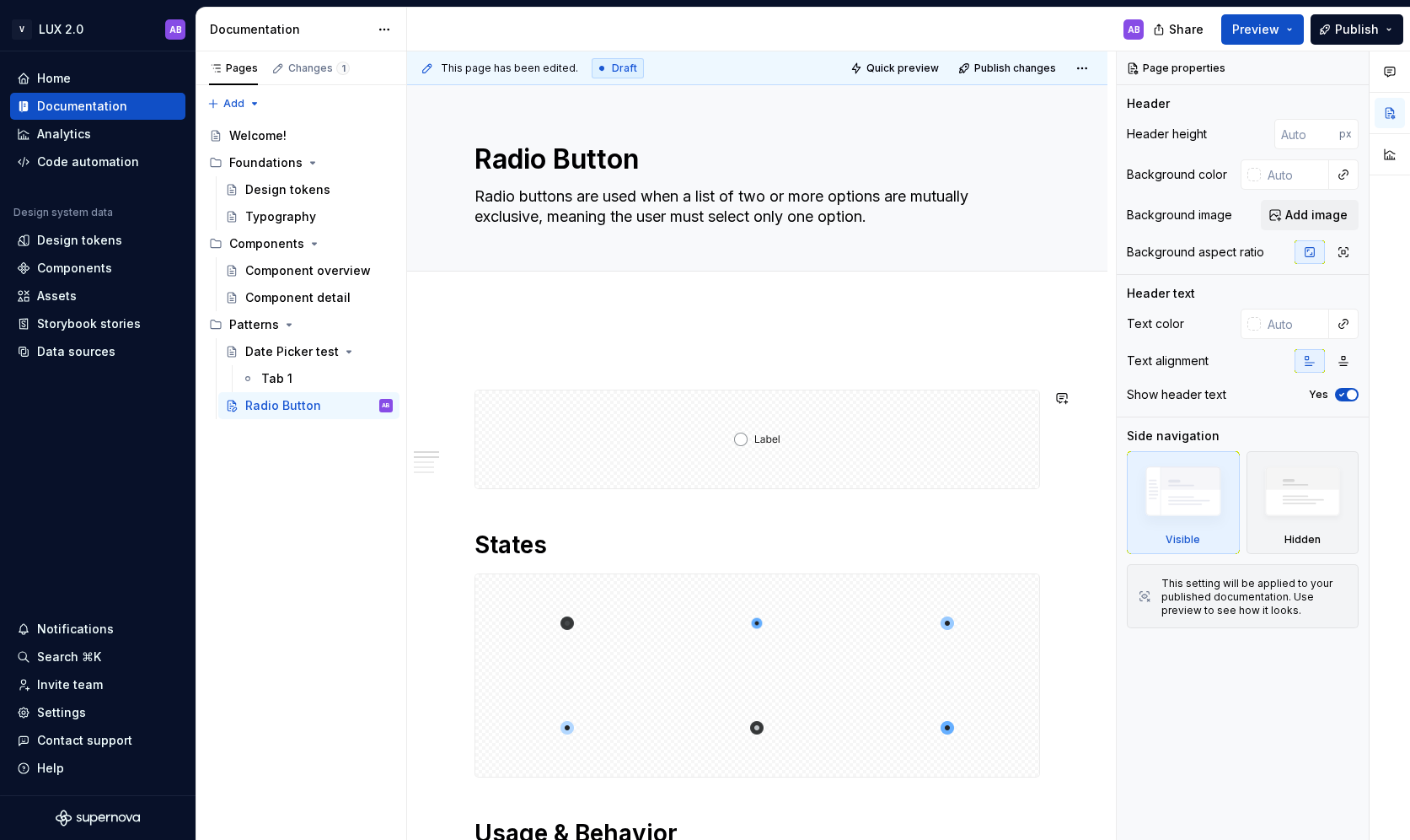
type textarea "*"
click at [458, 401] on span at bounding box center [458, 398] width 13 height 23
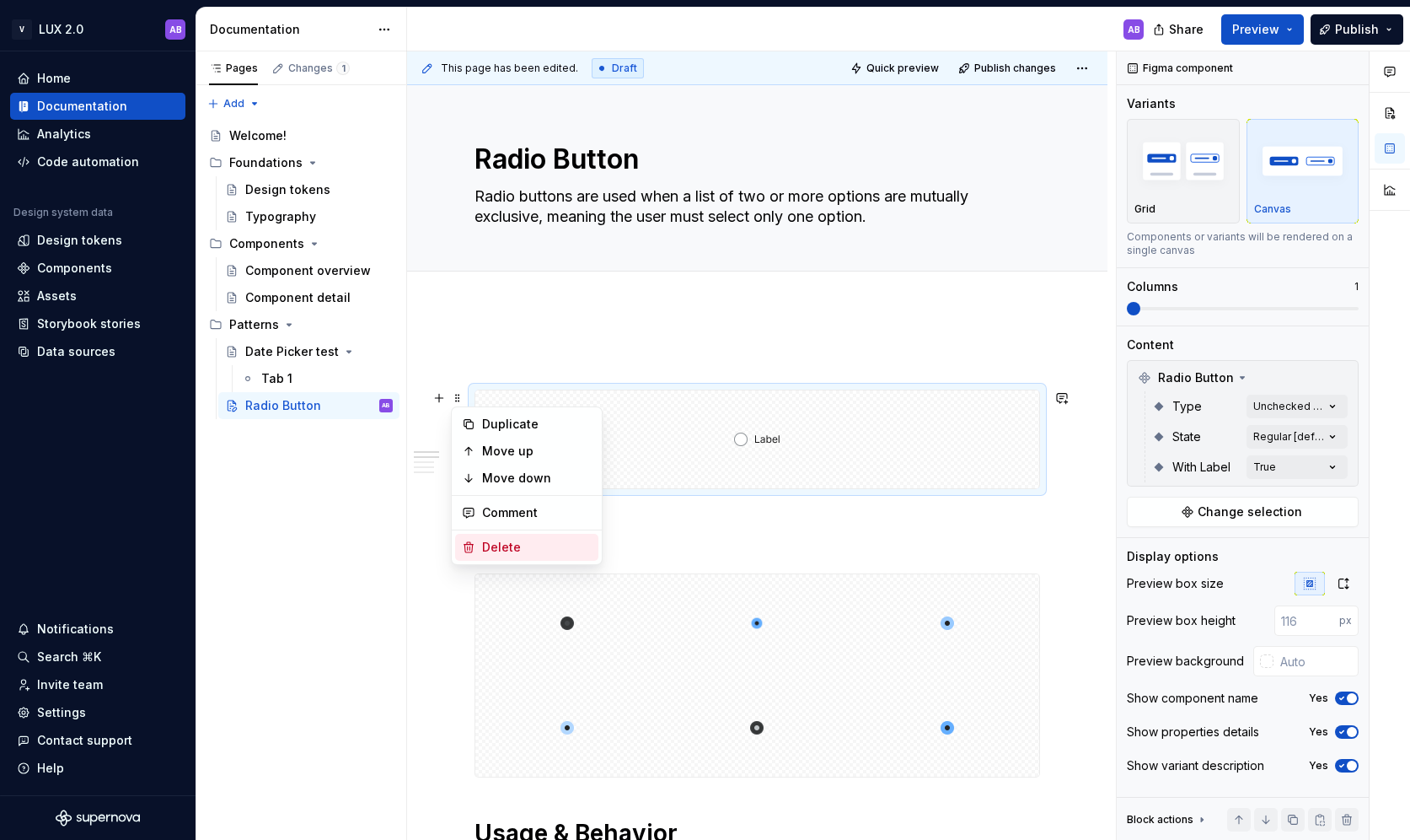
click at [521, 539] on div "Delete" at bounding box center [536, 548] width 110 height 17
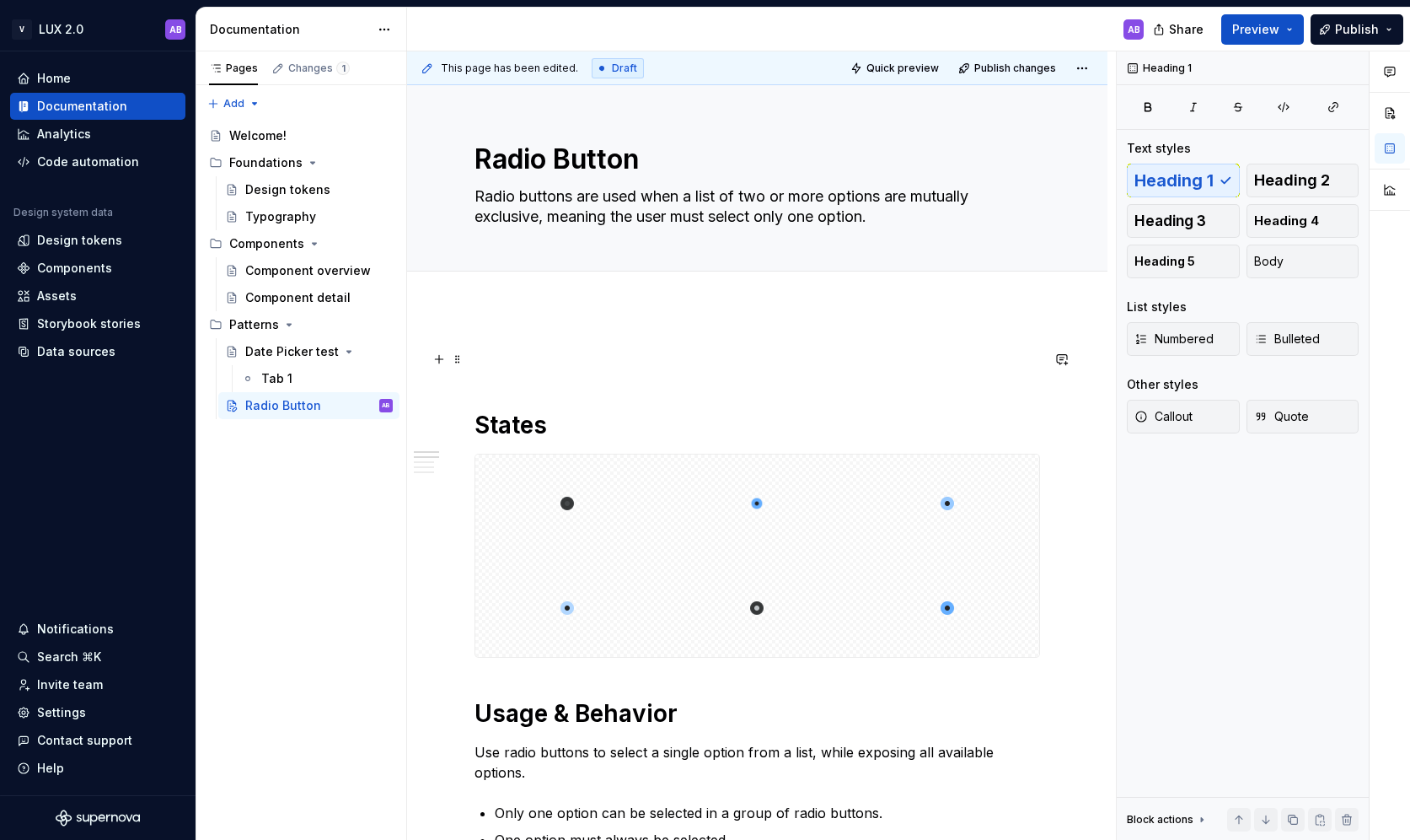
click at [531, 362] on p at bounding box center [757, 359] width 565 height 21
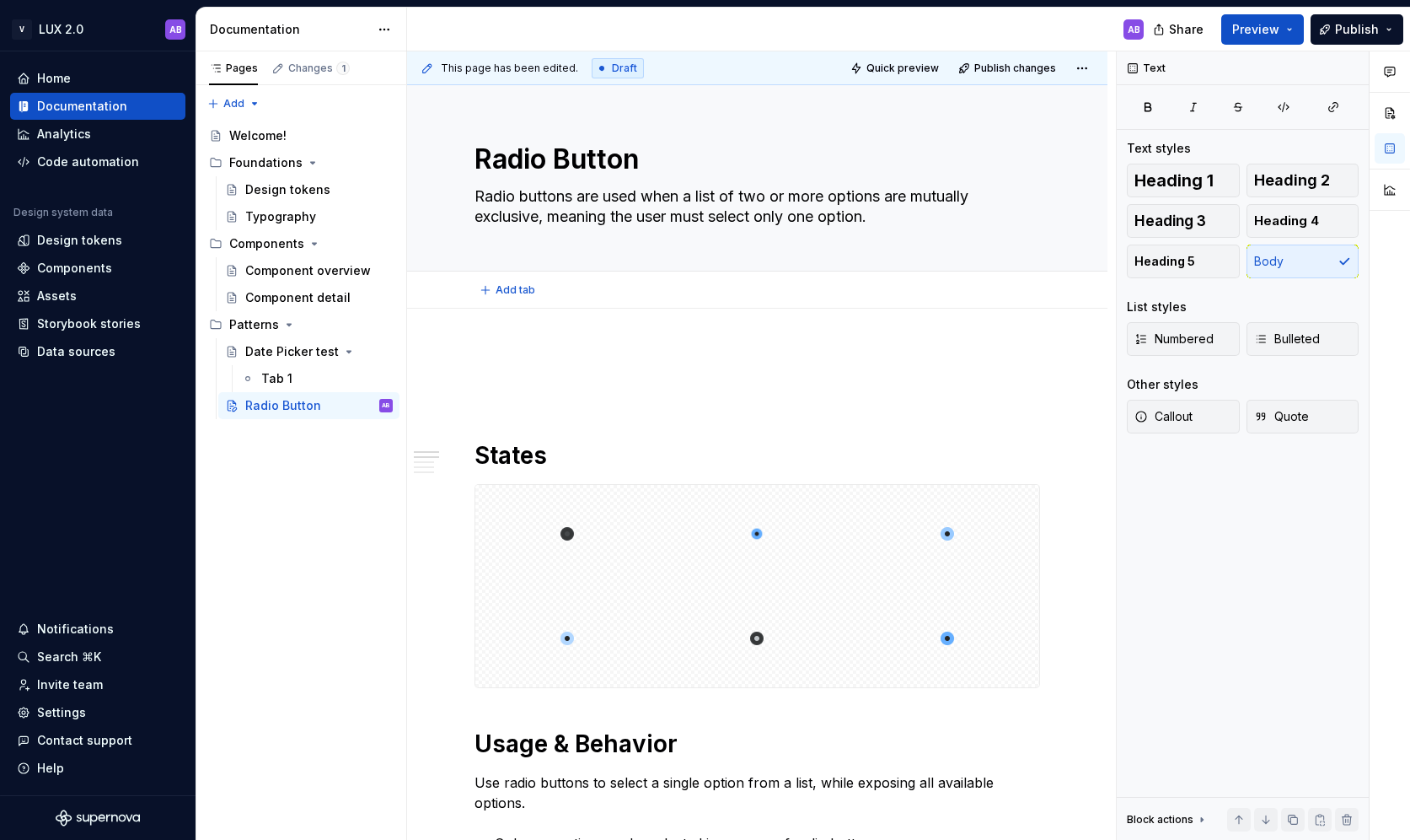
type textarea "*"
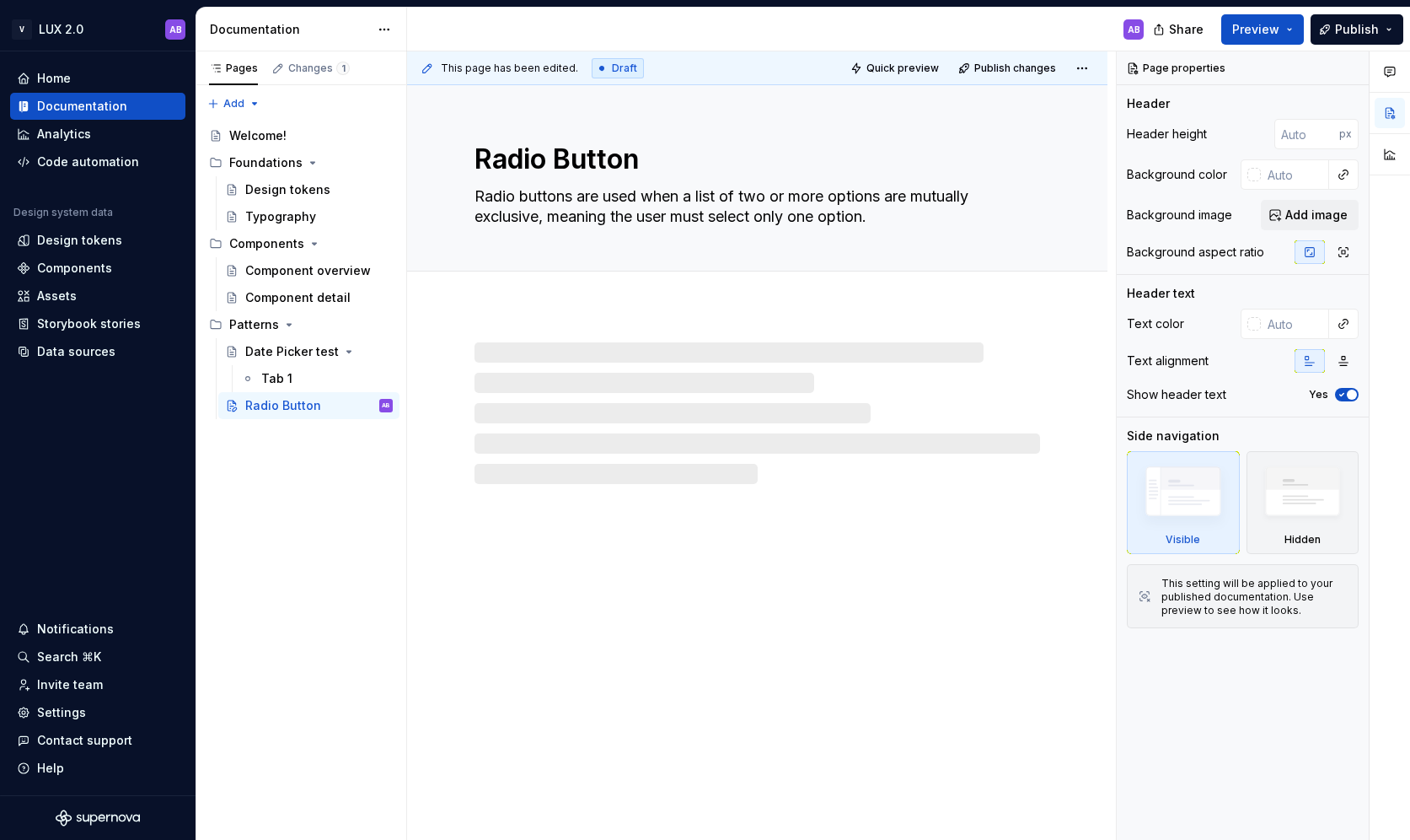
type textarea "*"
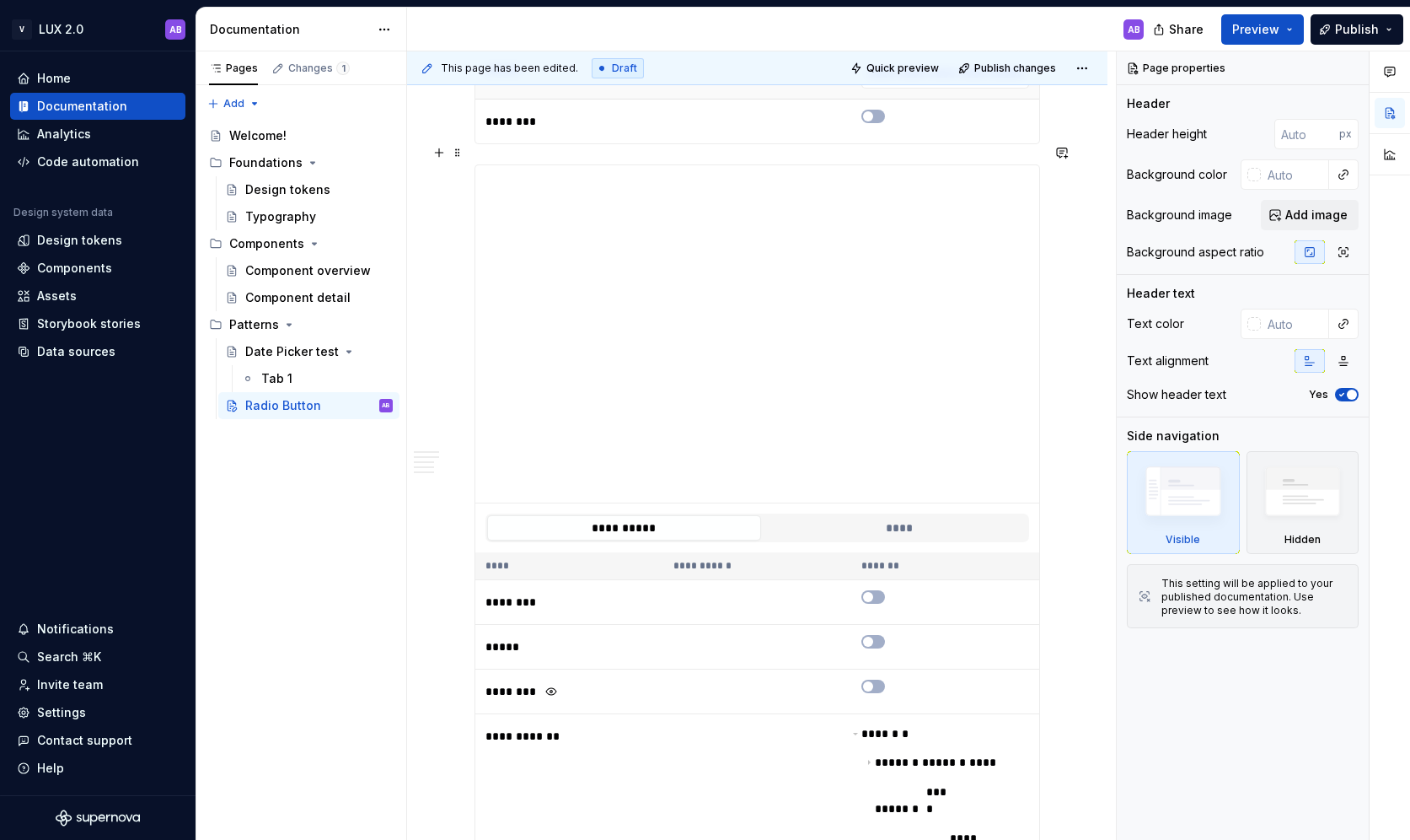
scroll to position [2831, 0]
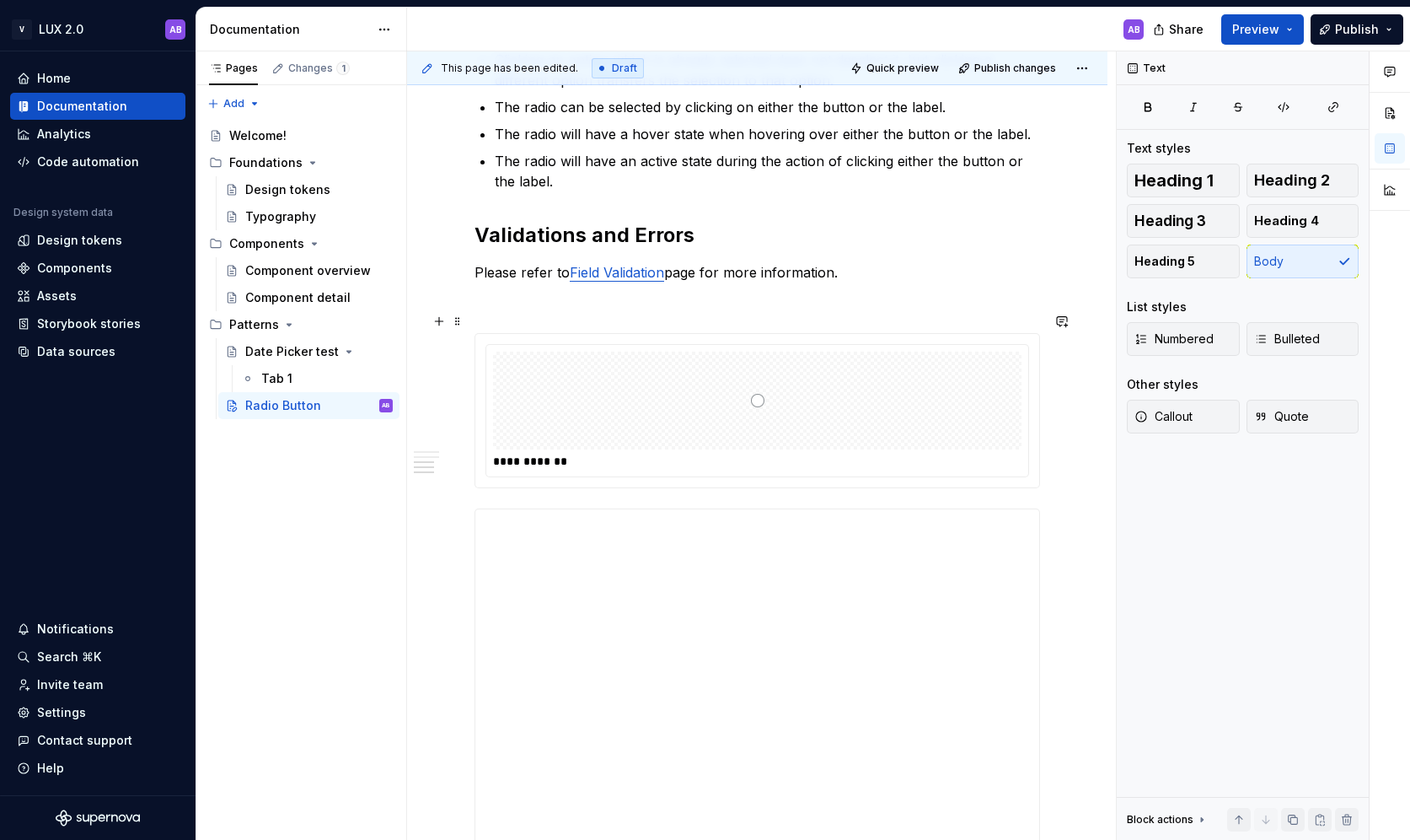
scroll to position [0, 0]
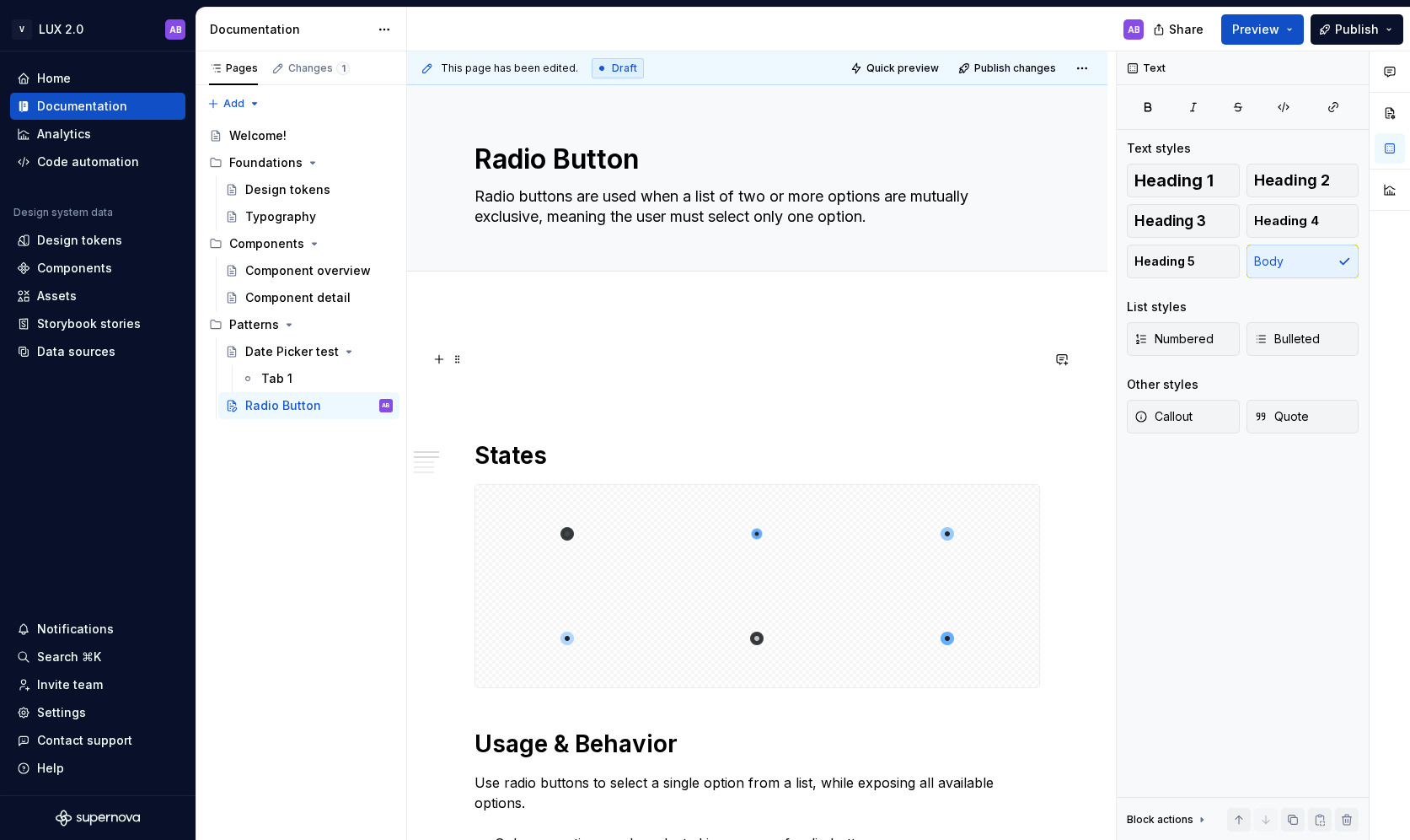
click at [508, 364] on p at bounding box center [757, 359] width 565 height 21
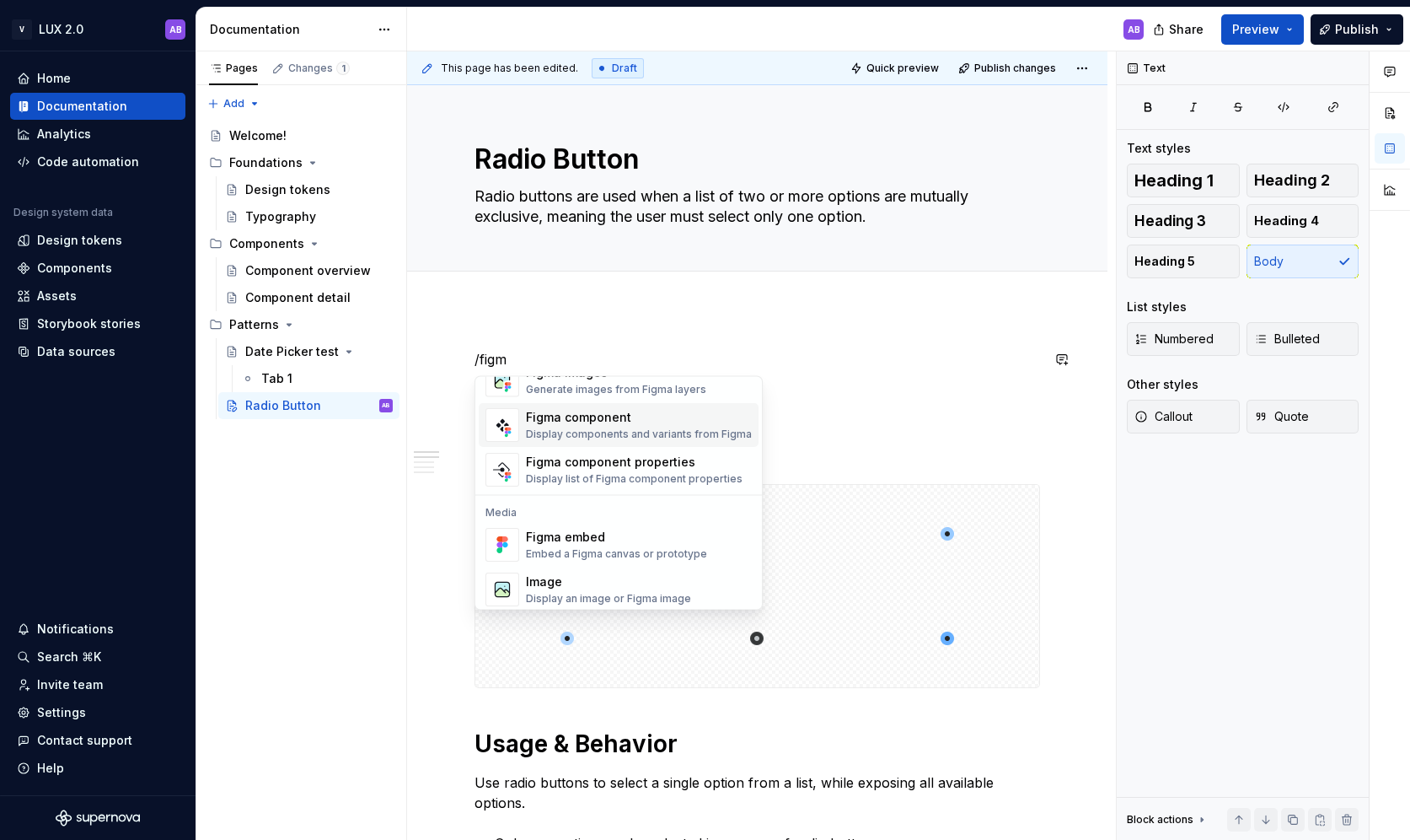
scroll to position [51, 0]
click at [561, 535] on div "Figma embed" at bounding box center [616, 532] width 181 height 17
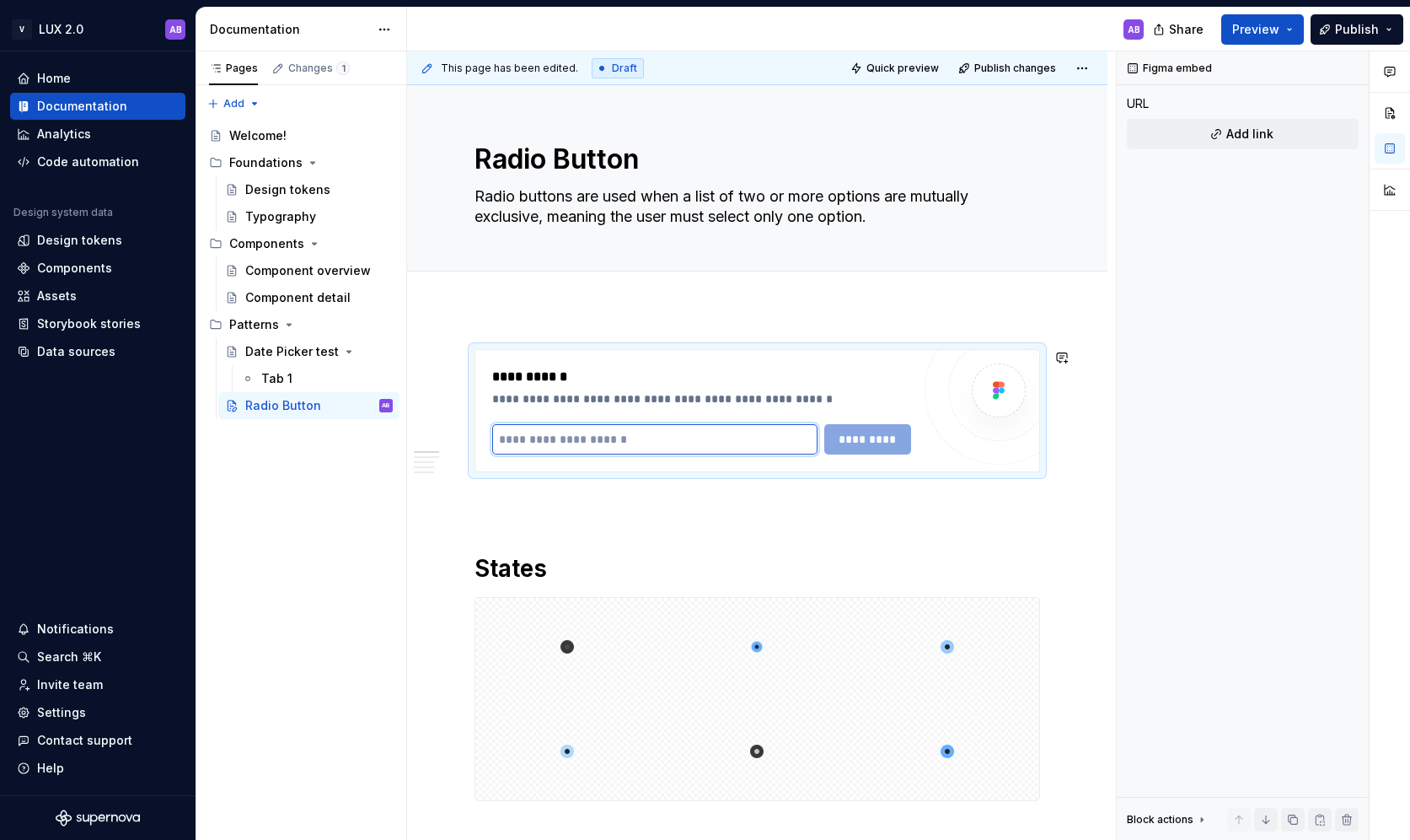
click at [711, 438] on input "text" at bounding box center [654, 439] width 325 height 30
paste input "**********"
type input "**********"
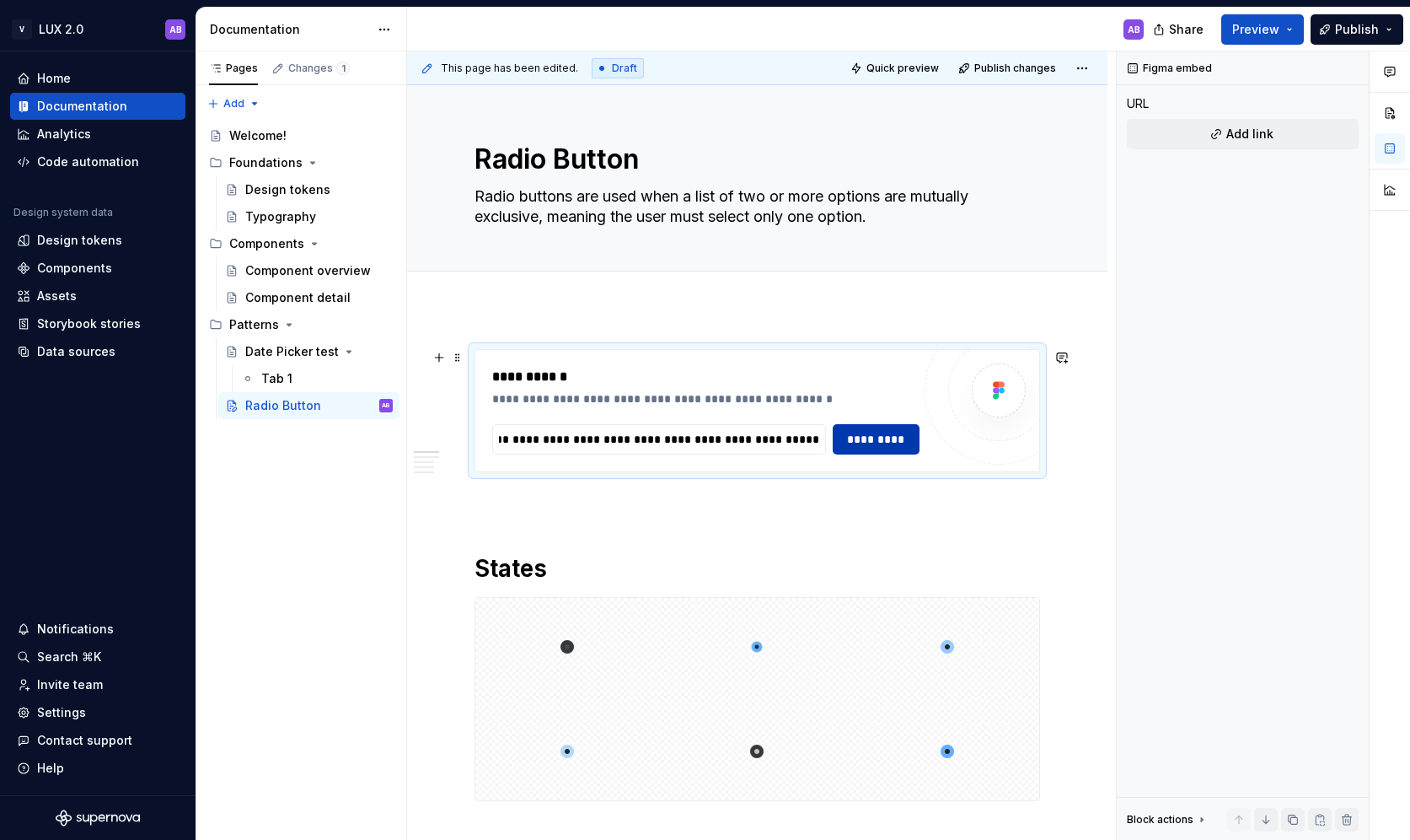
click at [867, 442] on span "*********" at bounding box center [876, 439] width 65 height 17
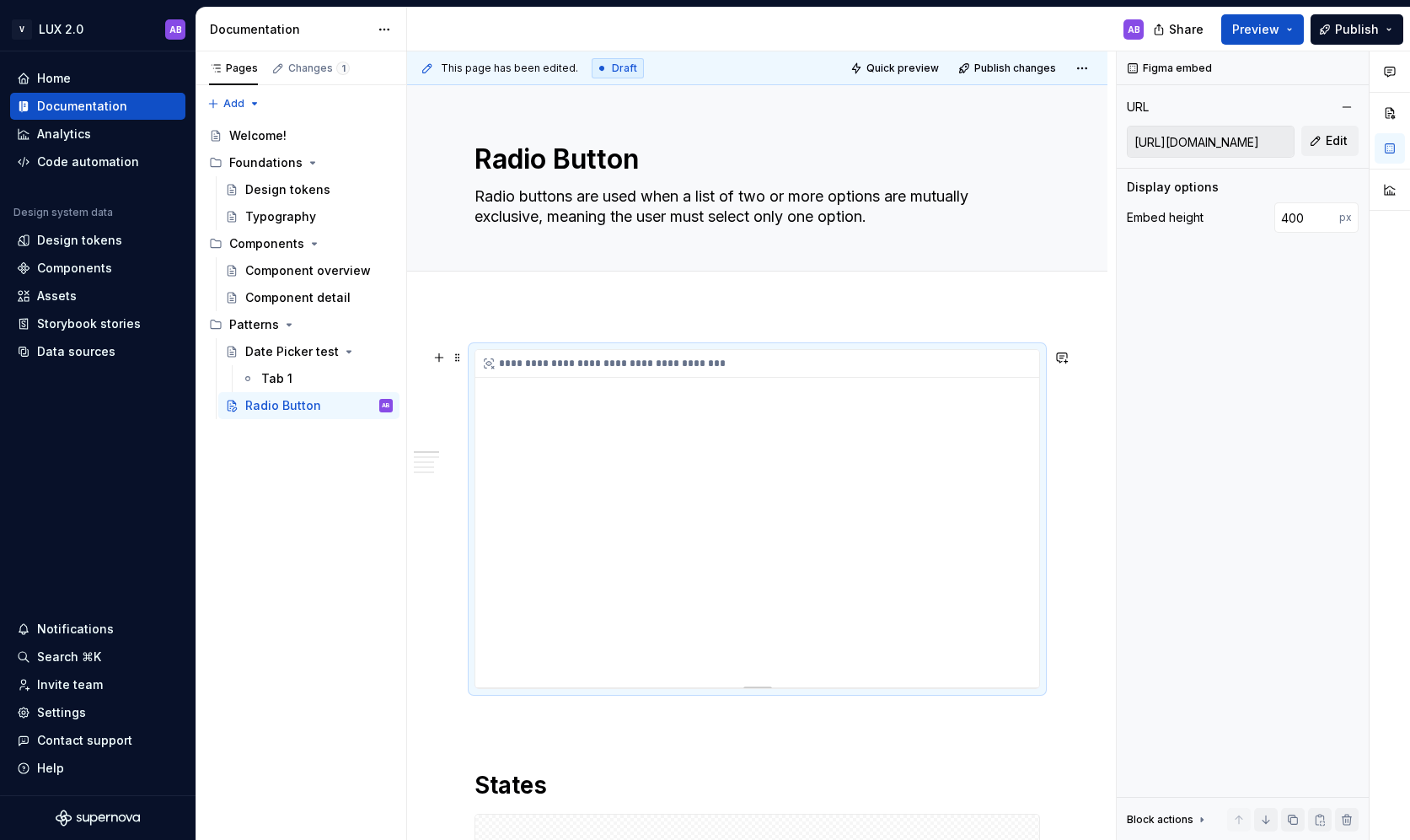
click at [755, 563] on div "**********" at bounding box center [758, 518] width 564 height 338
click at [731, 417] on div "**********" at bounding box center [758, 518] width 564 height 338
click at [748, 571] on div "**********" at bounding box center [758, 518] width 564 height 338
click at [815, 614] on div "**********" at bounding box center [758, 518] width 564 height 338
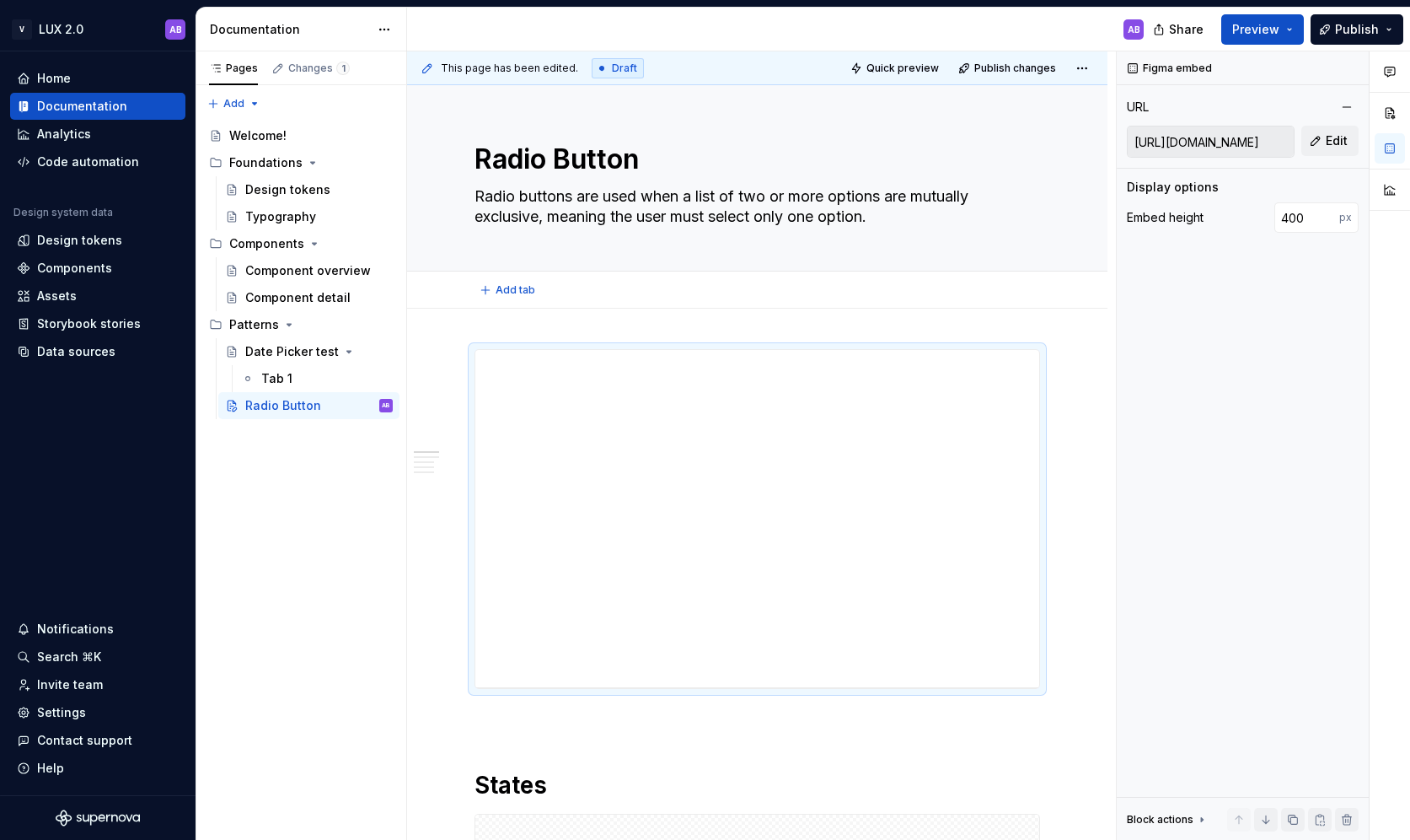
click at [679, 305] on div "Add tab" at bounding box center [757, 291] width 700 height 38
click at [1291, 32] on button "Preview" at bounding box center [1263, 29] width 82 height 30
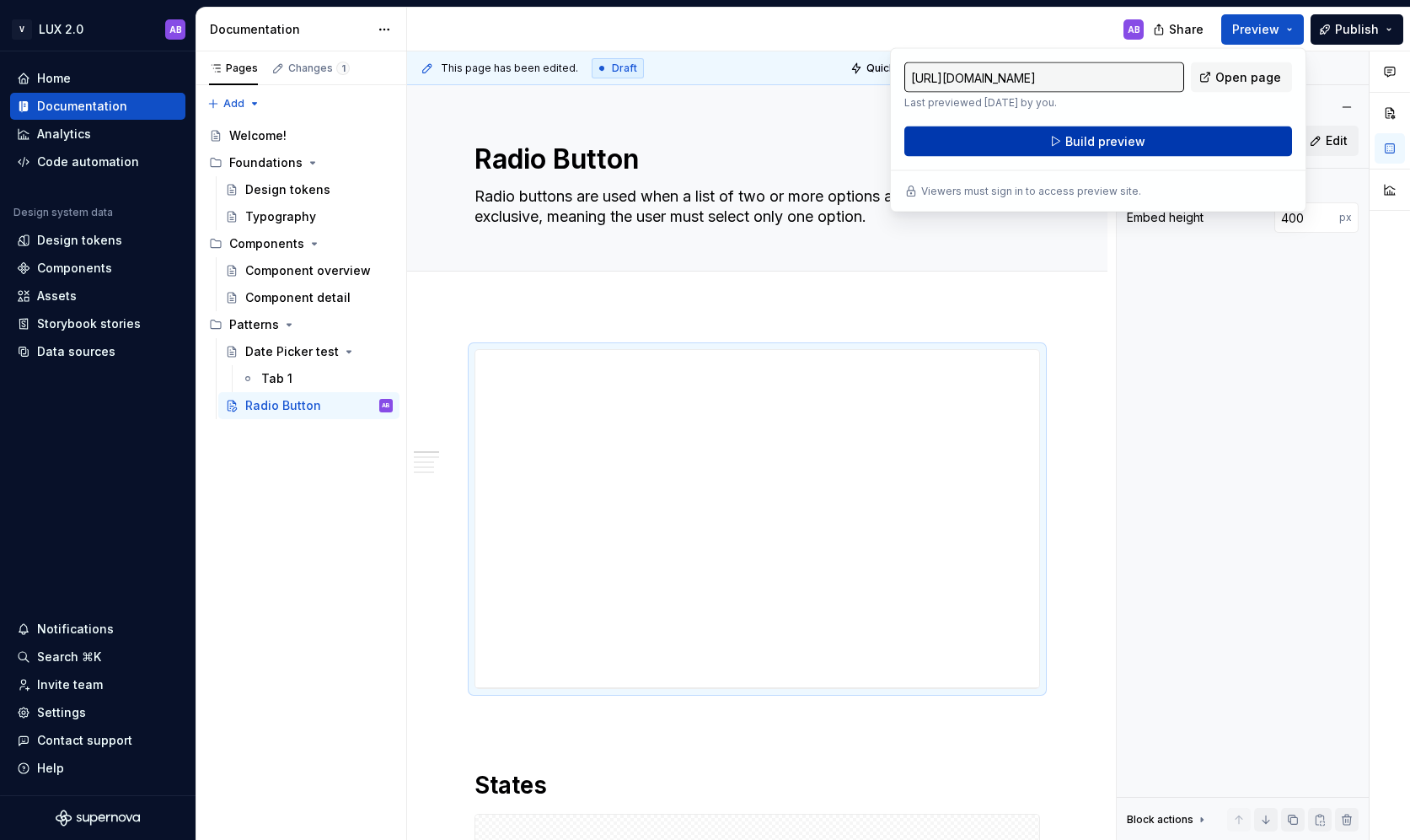
click at [1093, 140] on span "Build preview" at bounding box center [1104, 142] width 80 height 17
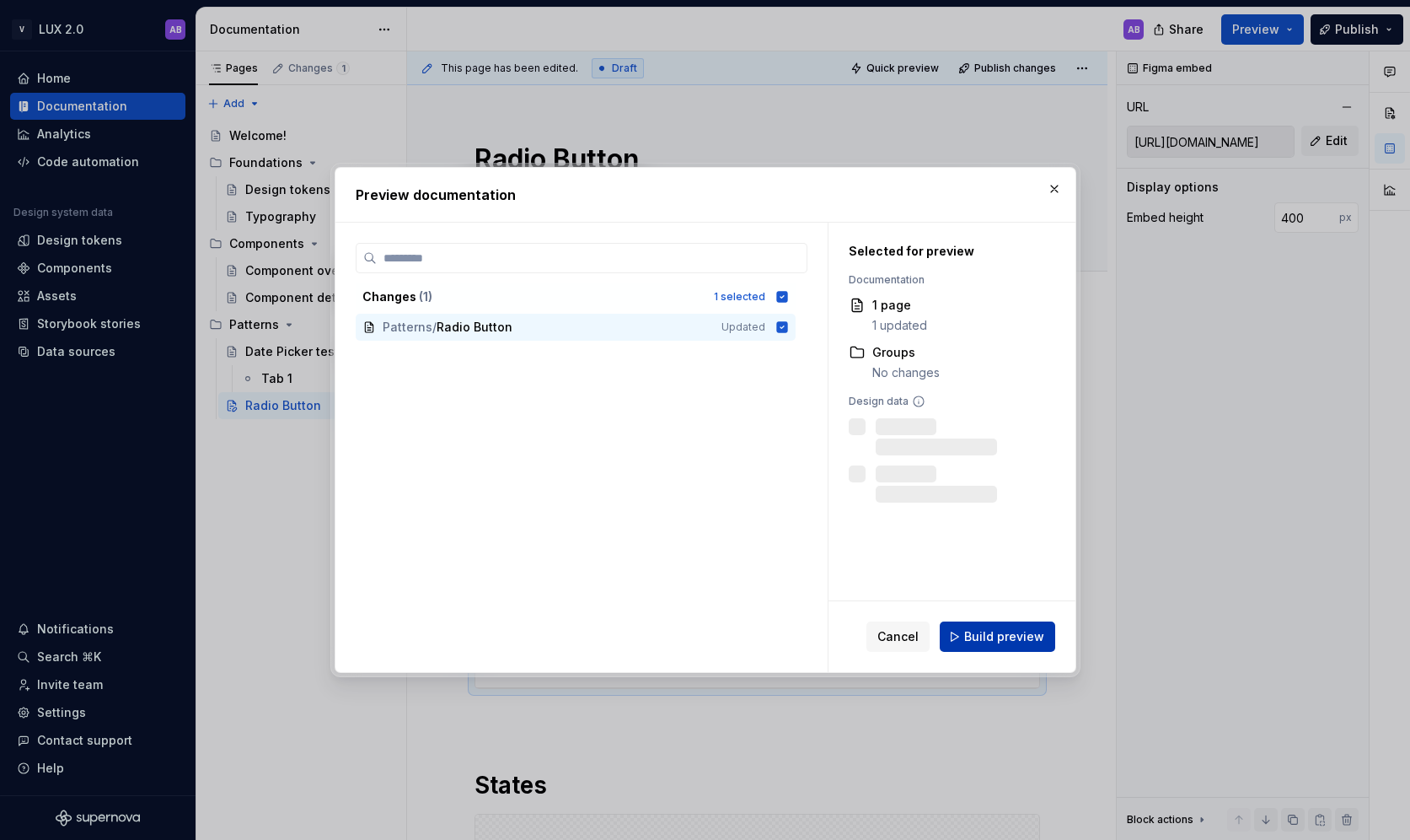
click at [1007, 643] on span "Build preview" at bounding box center [1004, 637] width 80 height 17
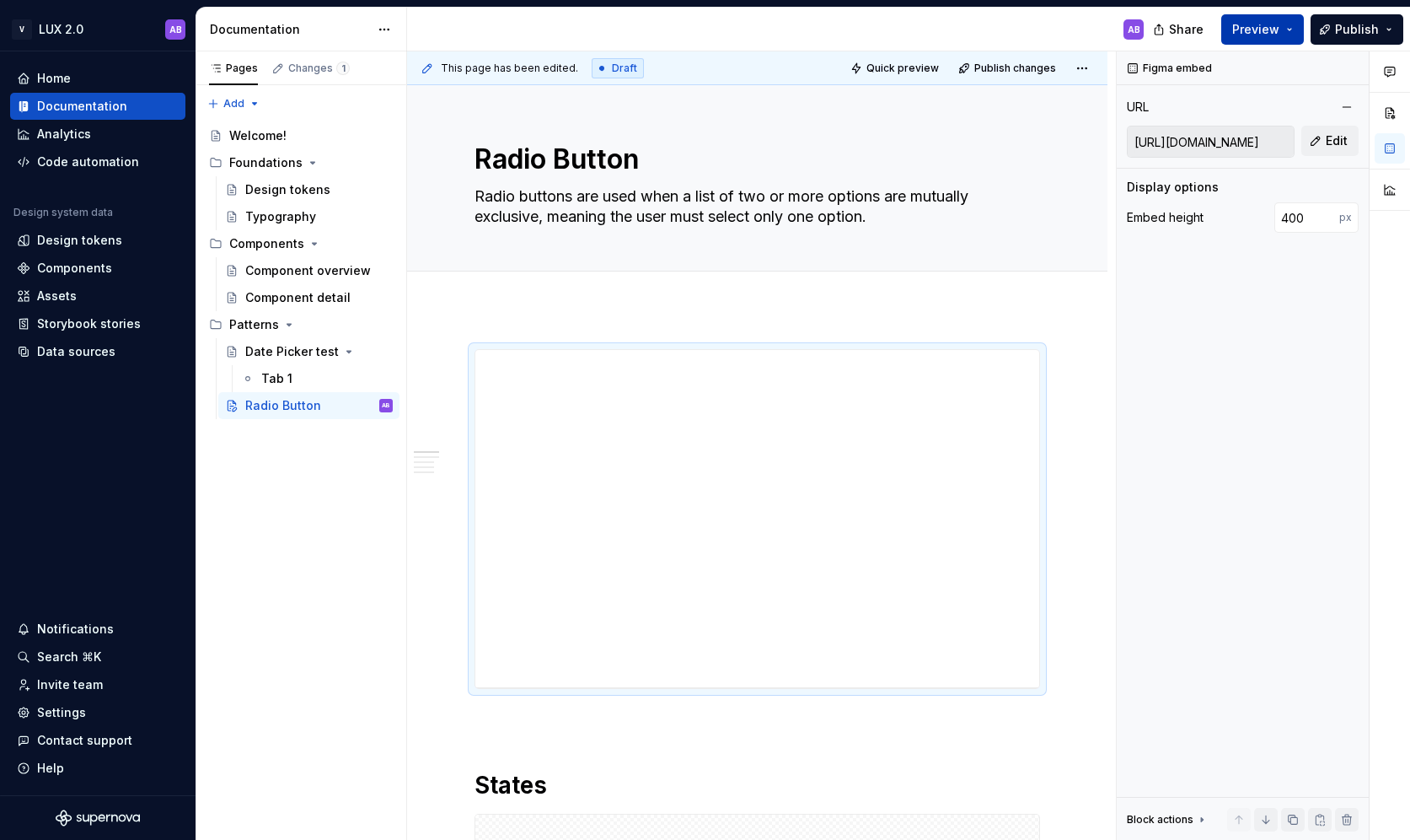
click at [1295, 24] on button "Preview" at bounding box center [1263, 29] width 82 height 30
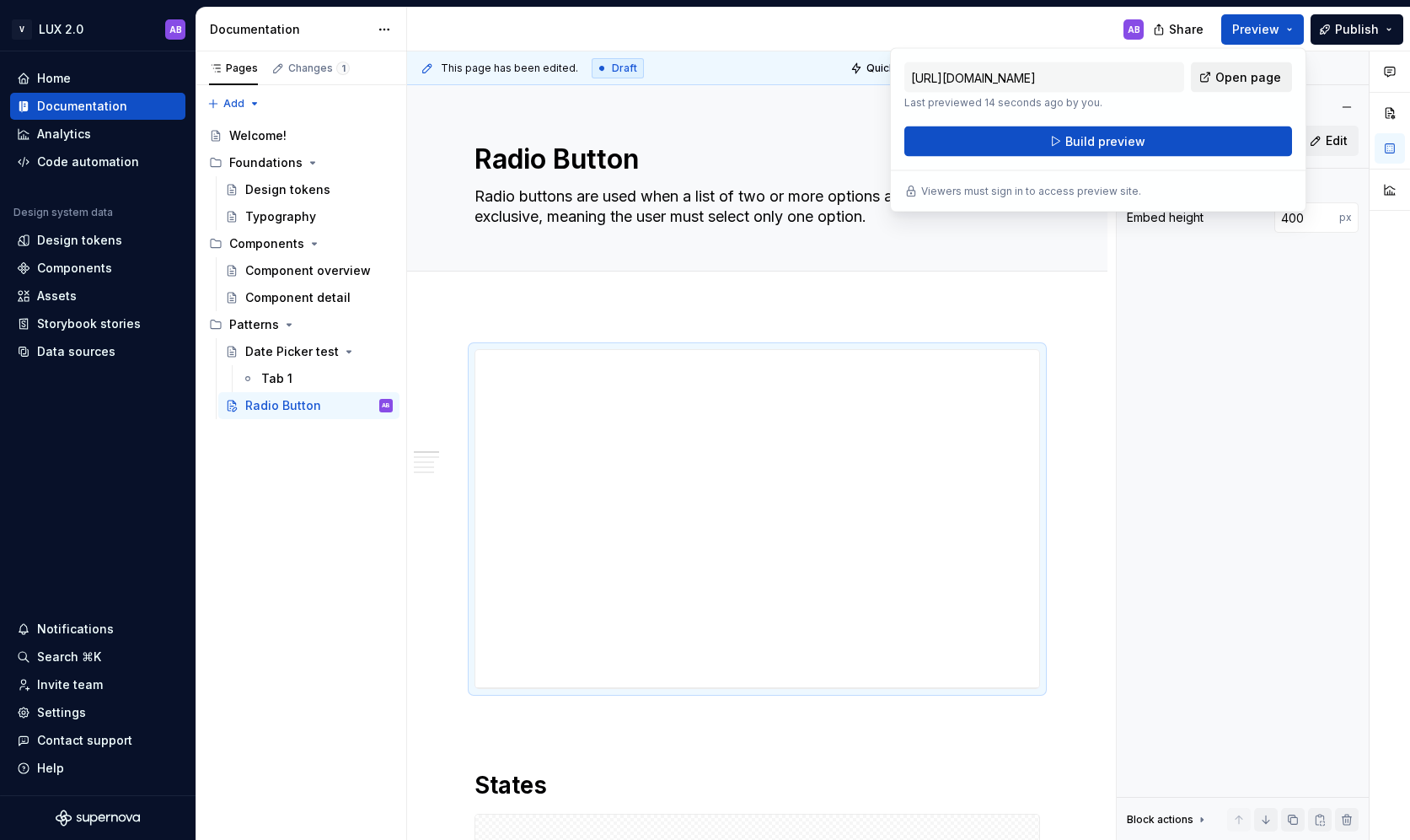
click at [1266, 79] on span "Open page" at bounding box center [1249, 78] width 66 height 17
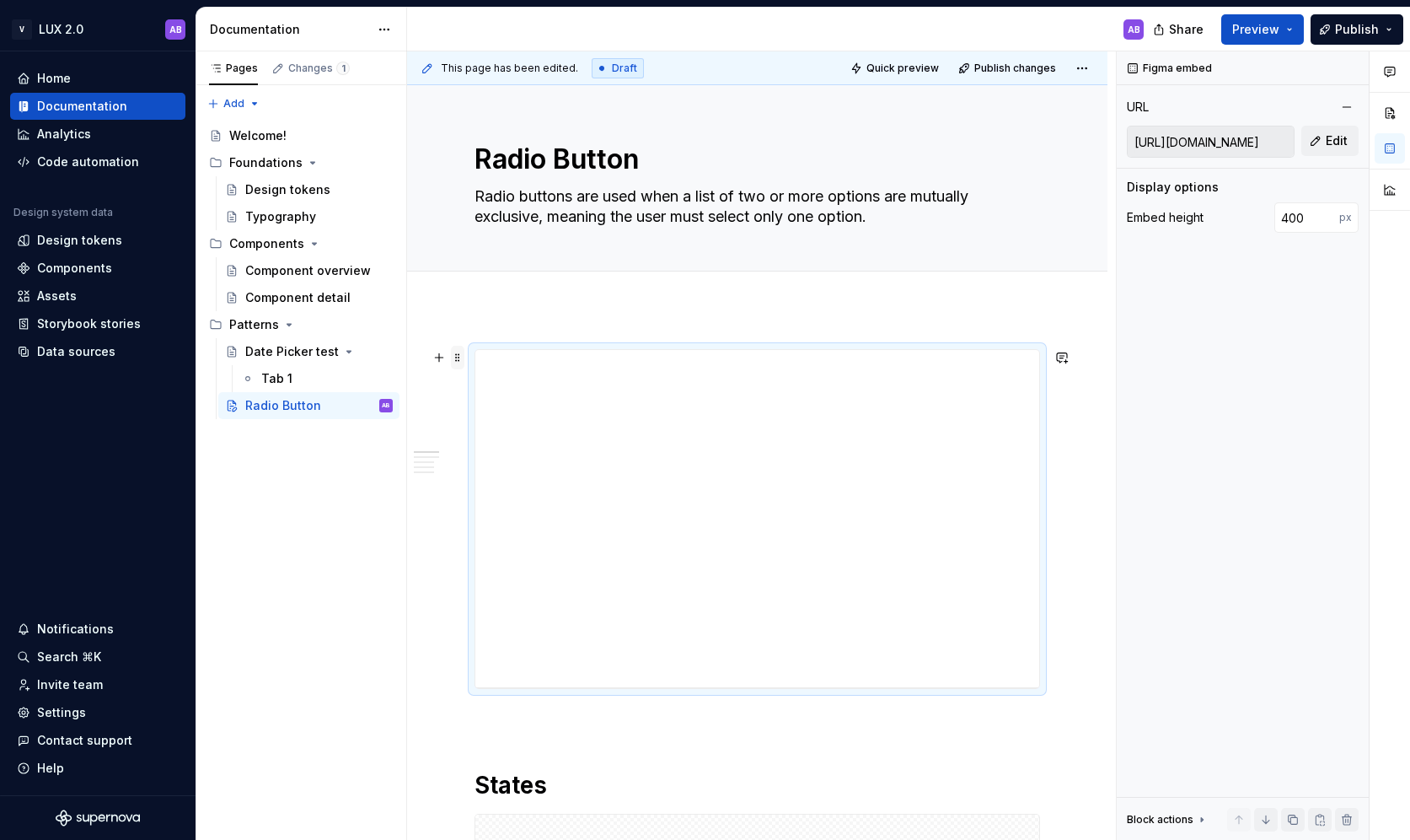
click at [456, 356] on span at bounding box center [458, 357] width 13 height 23
click at [527, 502] on div "Delete" at bounding box center [536, 506] width 110 height 17
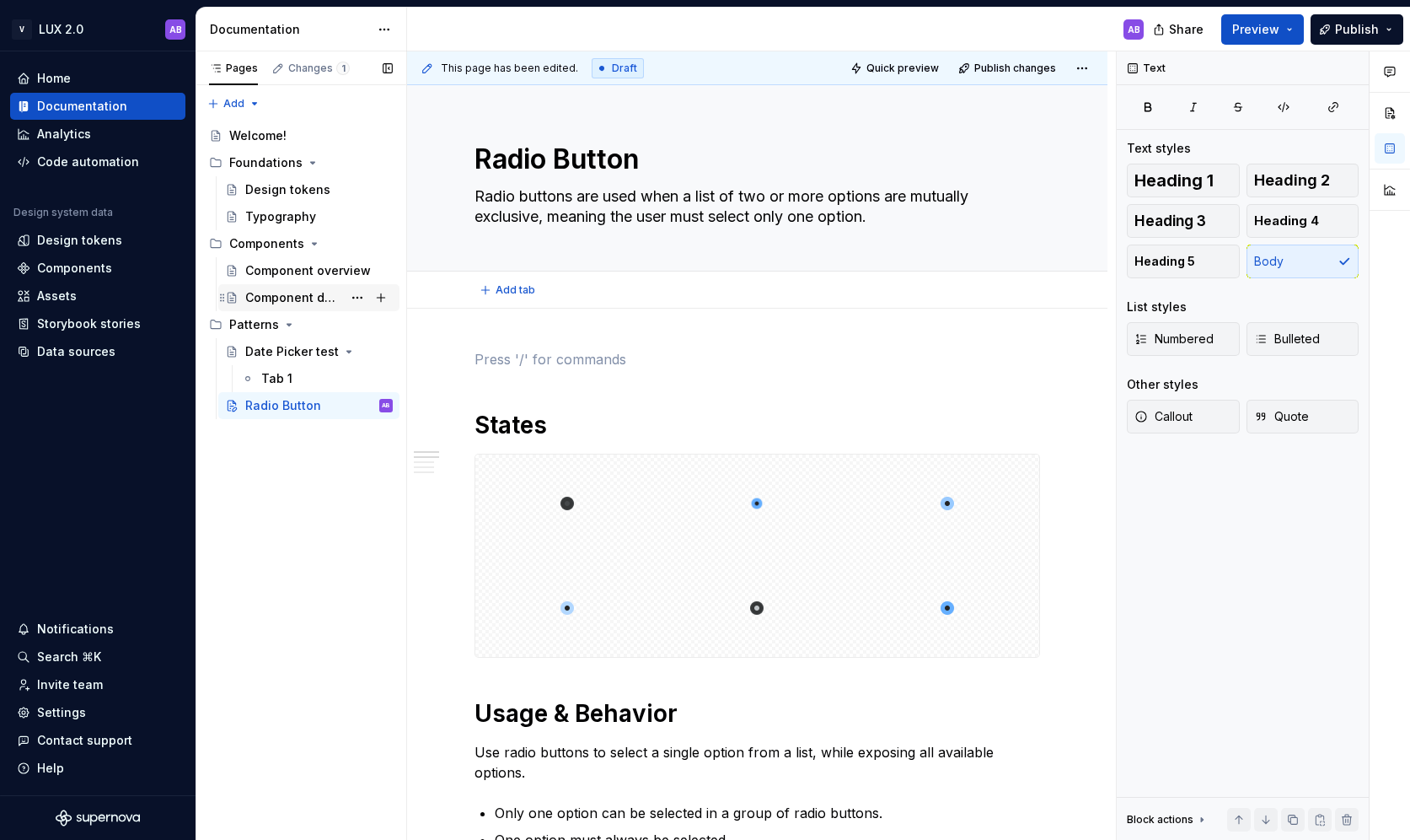
type textarea "*"
click at [77, 292] on div "Assets" at bounding box center [98, 296] width 162 height 17
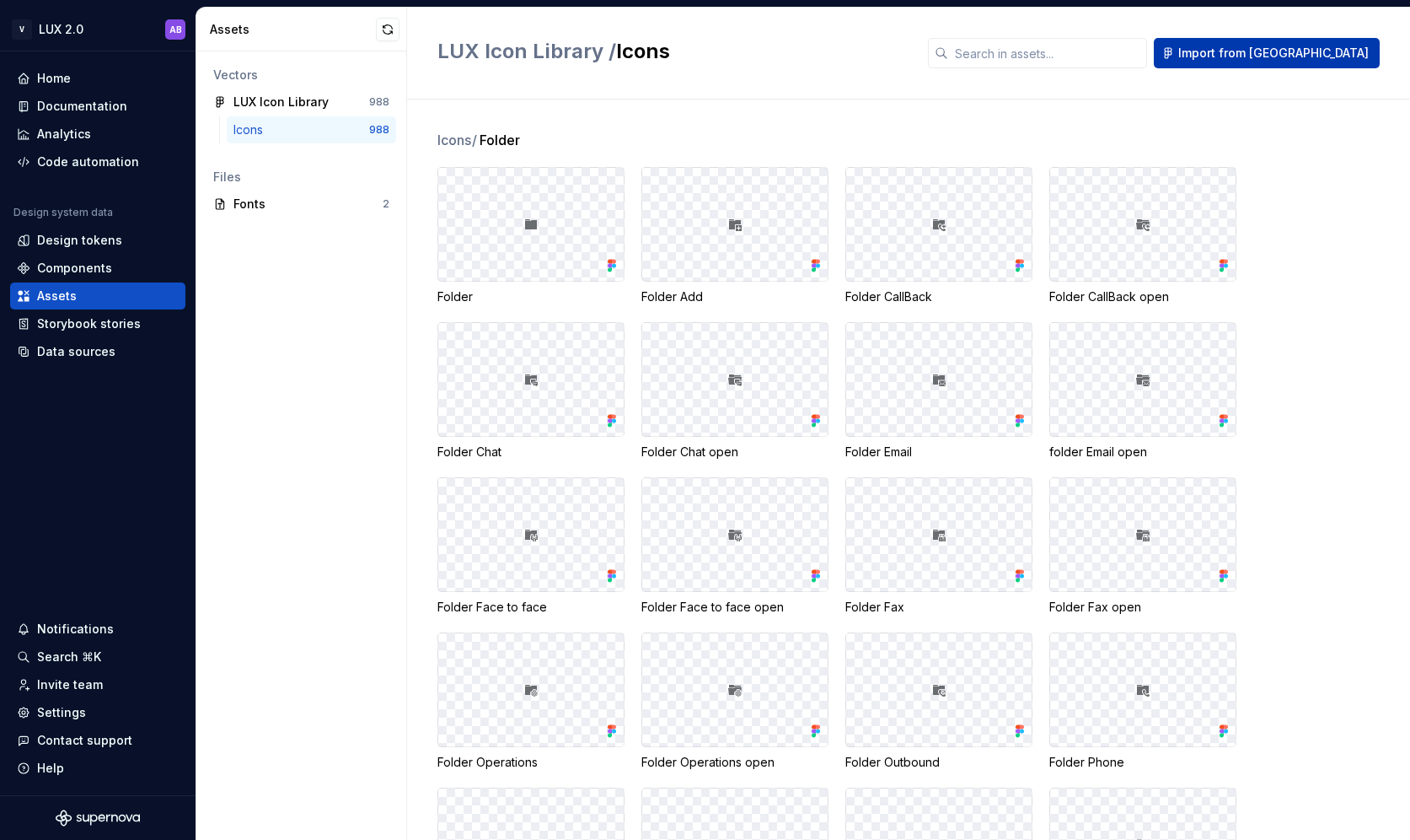
click at [1298, 52] on span "Import from Figma" at bounding box center [1273, 53] width 190 height 17
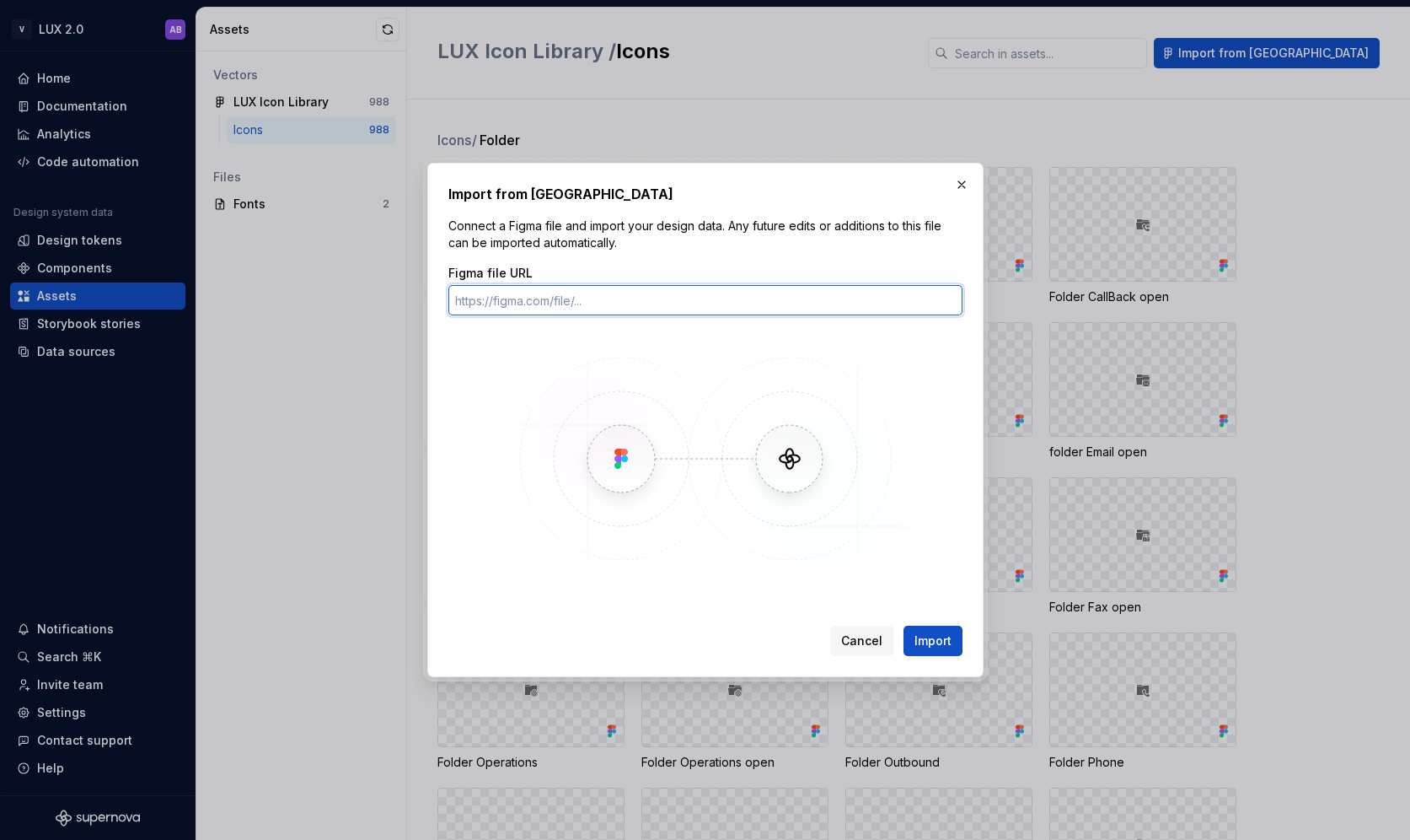
click at [518, 300] on input "Figma file URL" at bounding box center [705, 300] width 514 height 30
paste input "https://www.figma.com/design/hi37SCzfAdQFtAVNGXwAjE/Temp--LUX-2.0---Assets-for-…"
type input "https://www.figma.com/design/hi37SCzfAdQFtAVNGXwAjE/Temp--LUX-2.0---Assets-for-…"
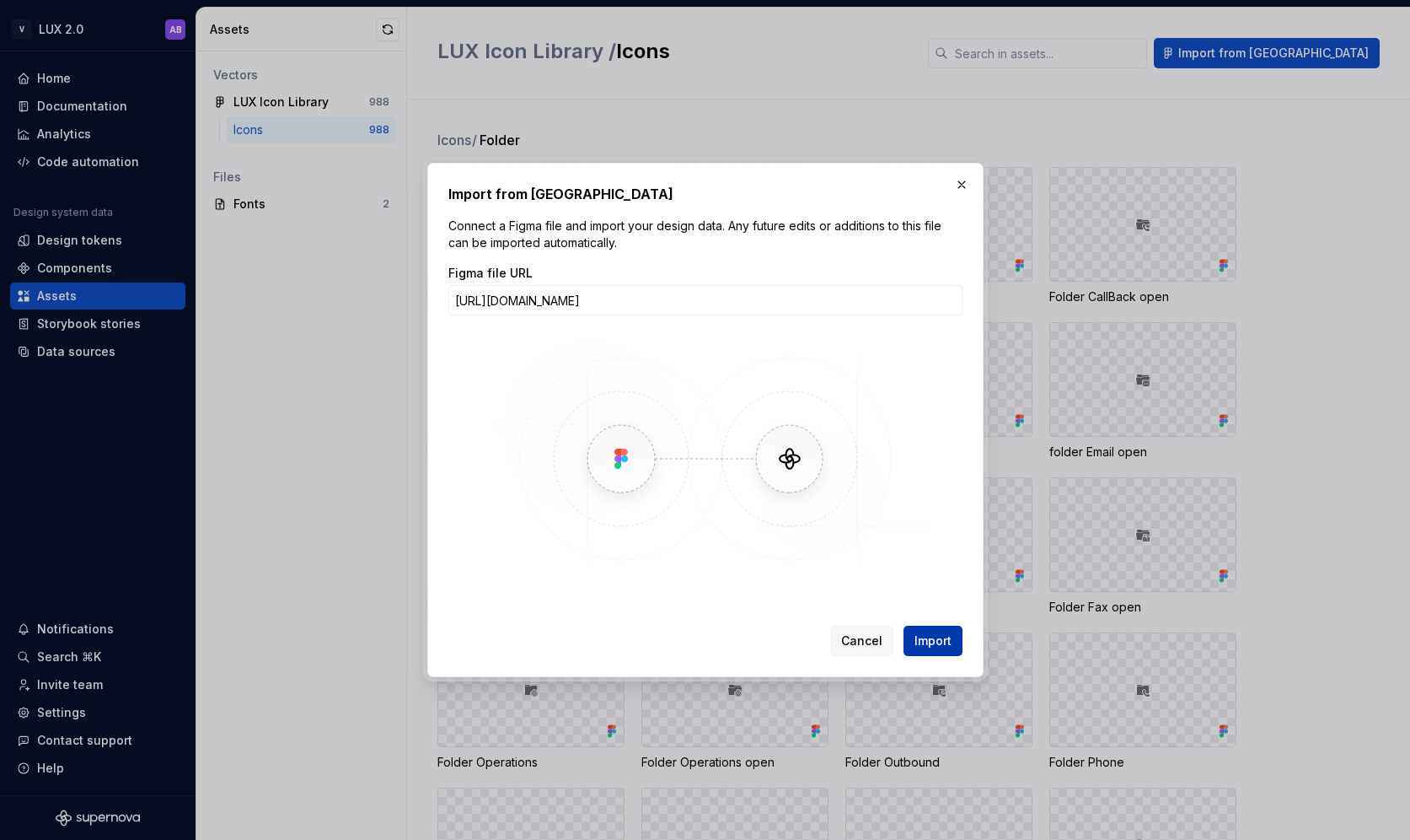
click at [924, 638] on span "Import" at bounding box center [934, 640] width 38 height 17
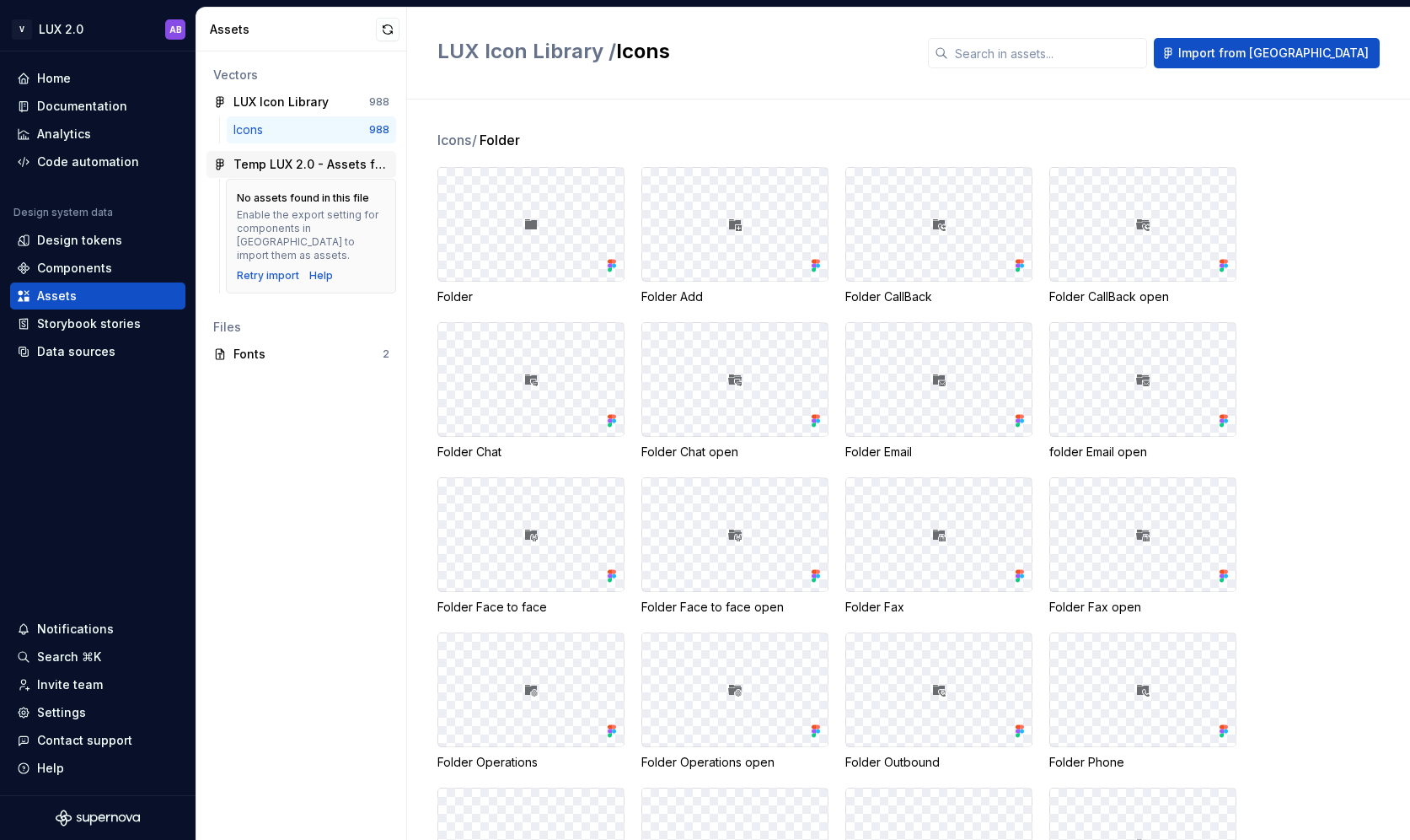
click at [285, 160] on div "Temp LUX 2.0 - Assets for guideline" at bounding box center [311, 164] width 156 height 17
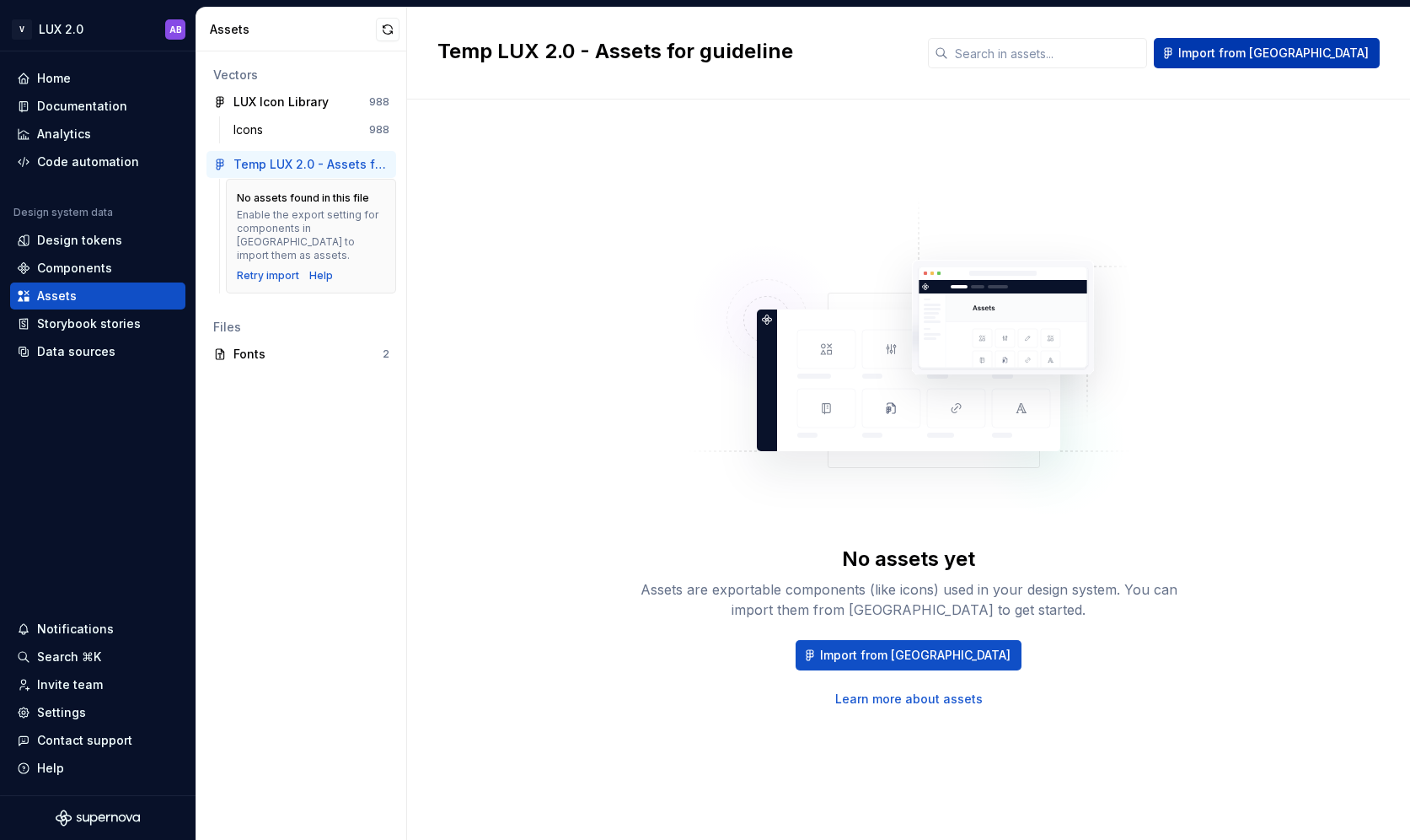
click at [1292, 52] on span "Import from Figma" at bounding box center [1273, 53] width 190 height 17
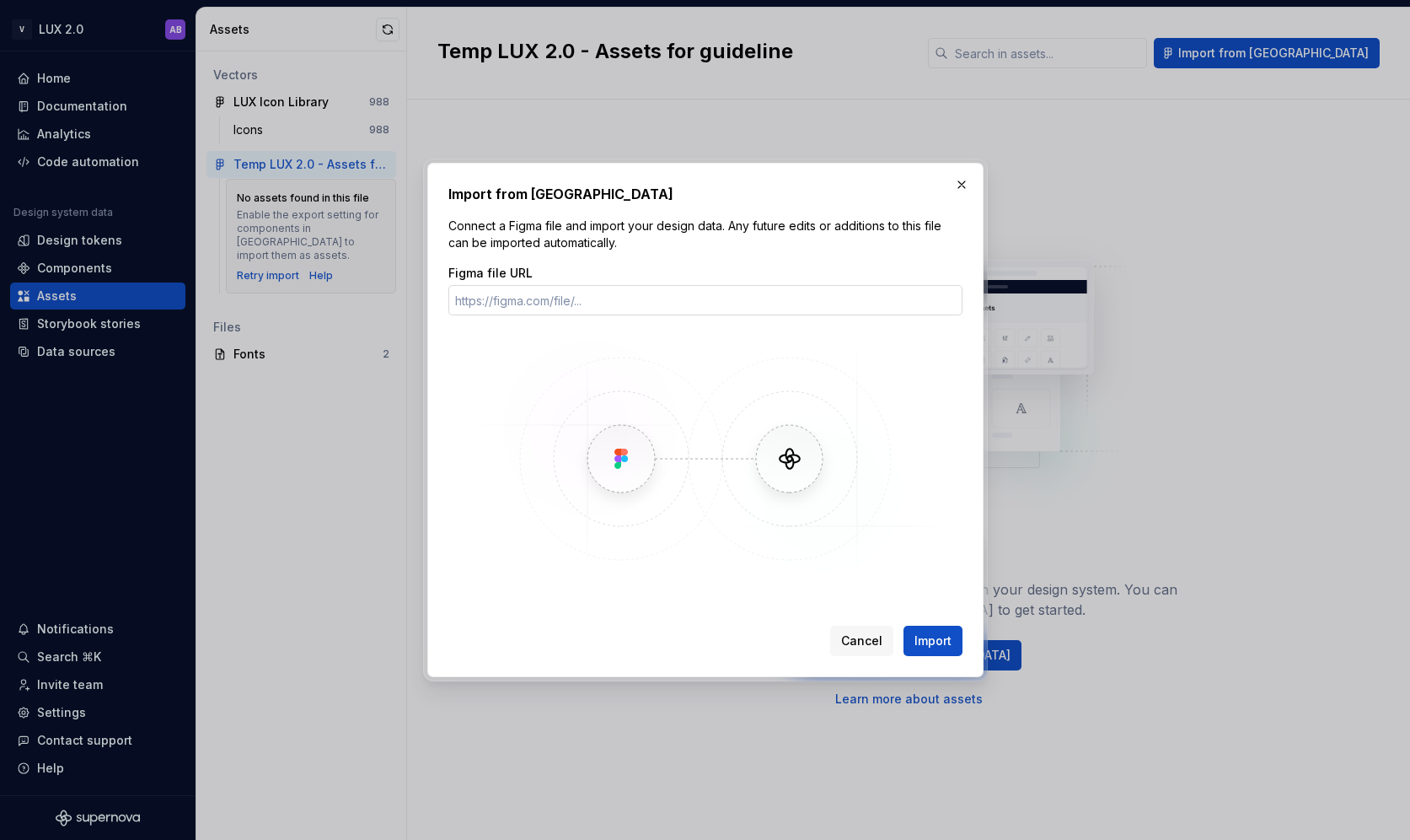
click at [638, 306] on input "Figma file URL" at bounding box center [705, 300] width 514 height 30
type input "https://www.figma.com/design/hi37SCzfAdQFtAVNGXwAjE/Temp--LUX-2.0---Assets-for-…"
click at [930, 638] on span "Import" at bounding box center [934, 640] width 38 height 17
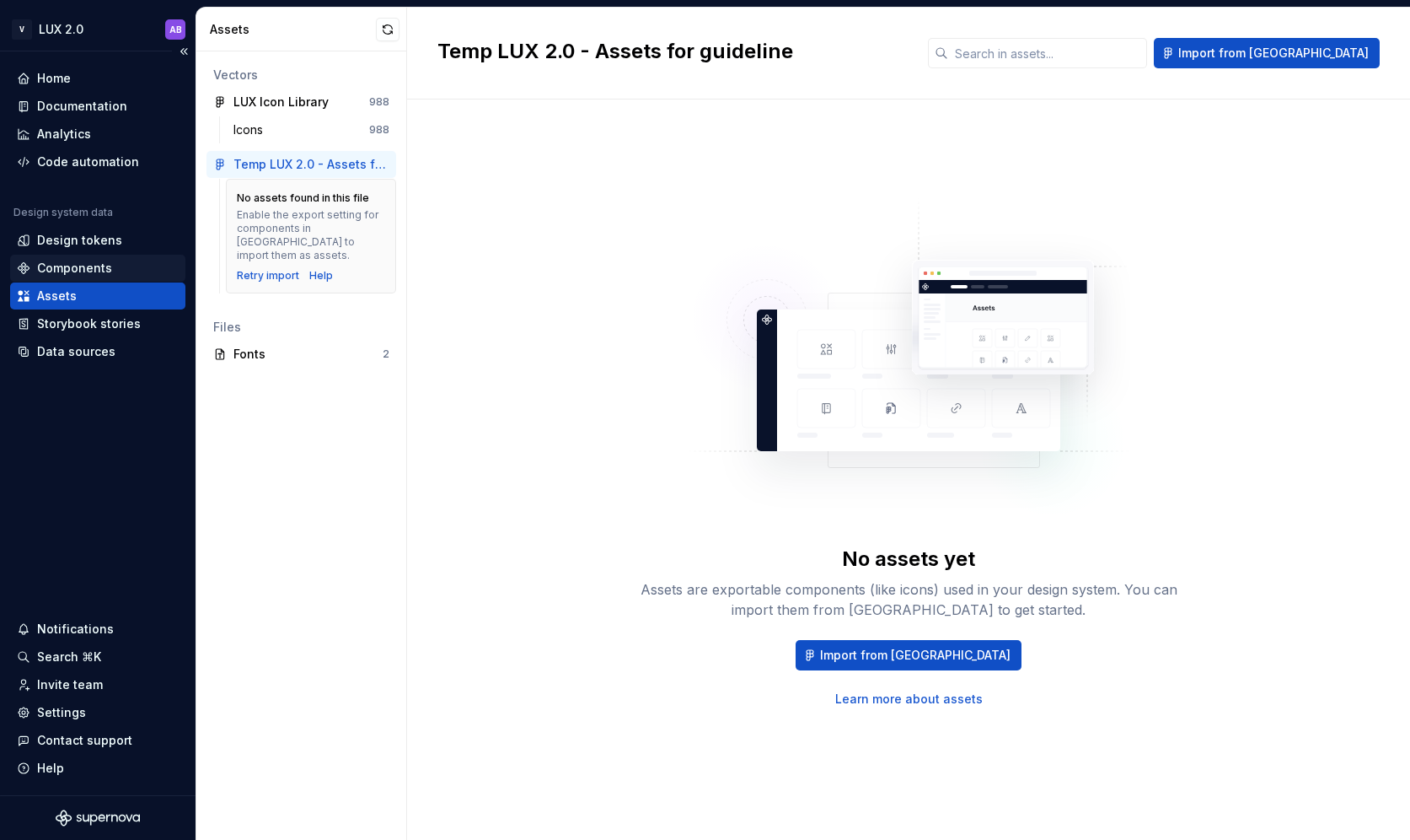
click at [88, 268] on div "Components" at bounding box center [75, 268] width 75 height 17
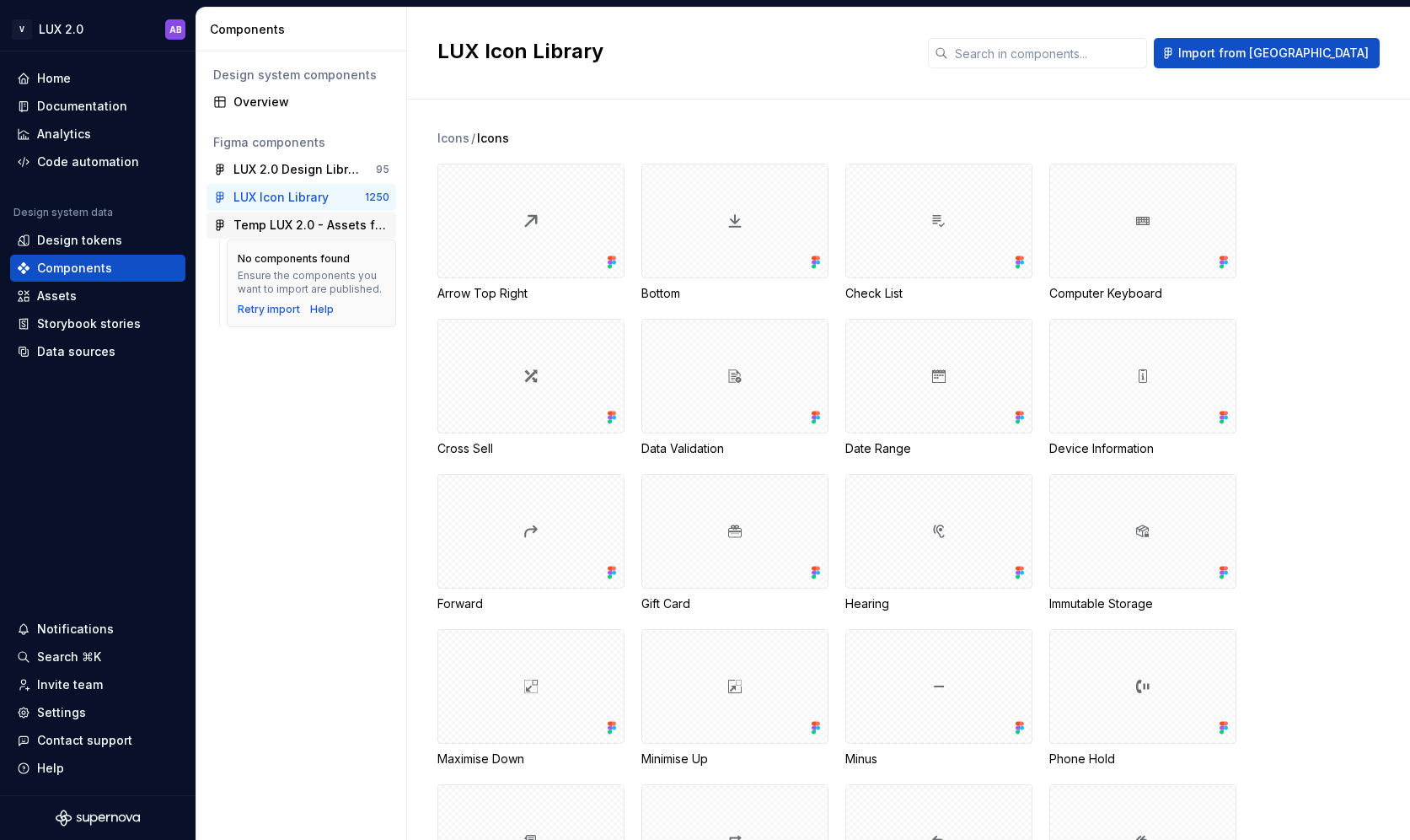
click at [280, 226] on div "Temp LUX 2.0 - Assets for guideline" at bounding box center [311, 225] width 156 height 17
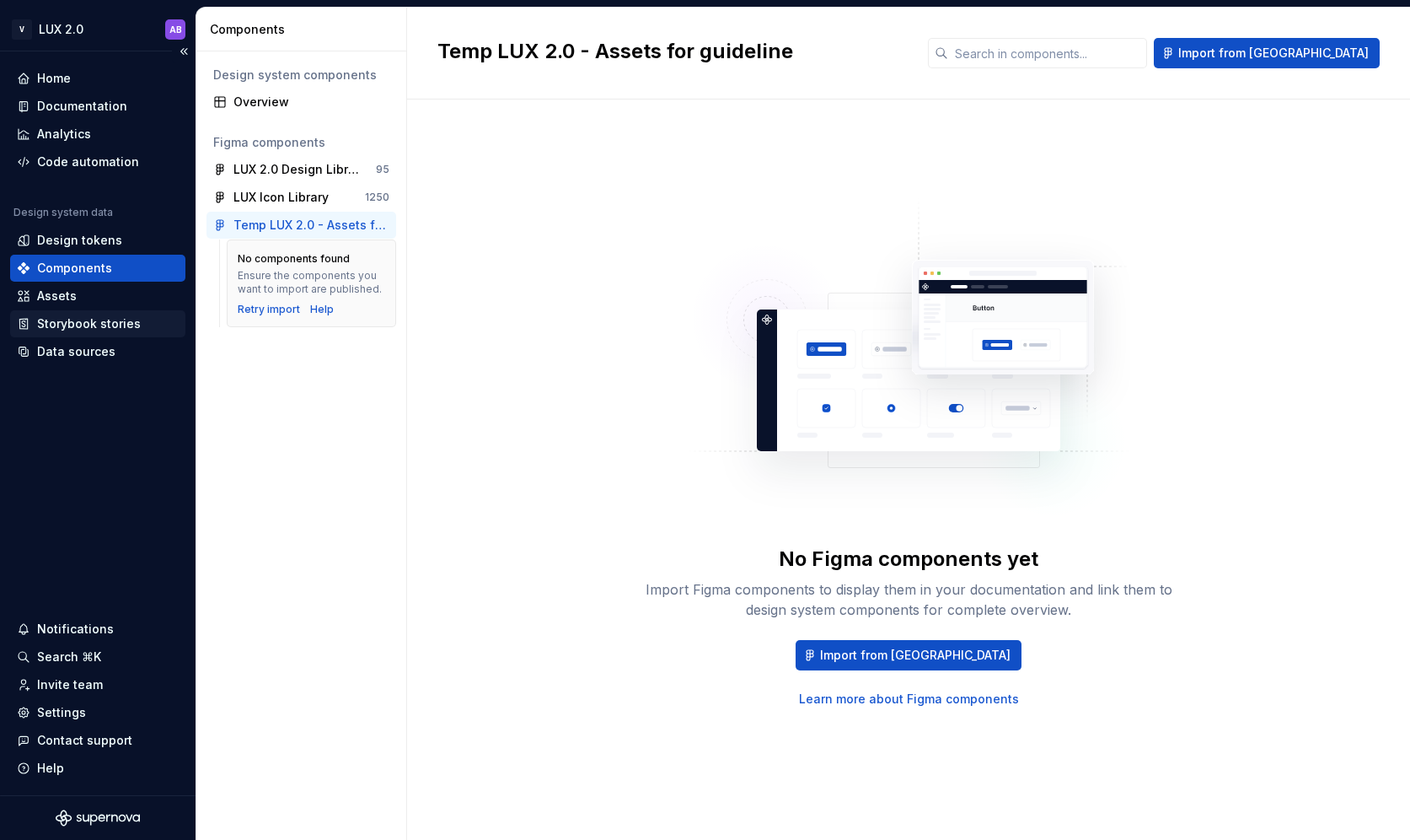
click at [80, 319] on div "Storybook stories" at bounding box center [89, 323] width 104 height 17
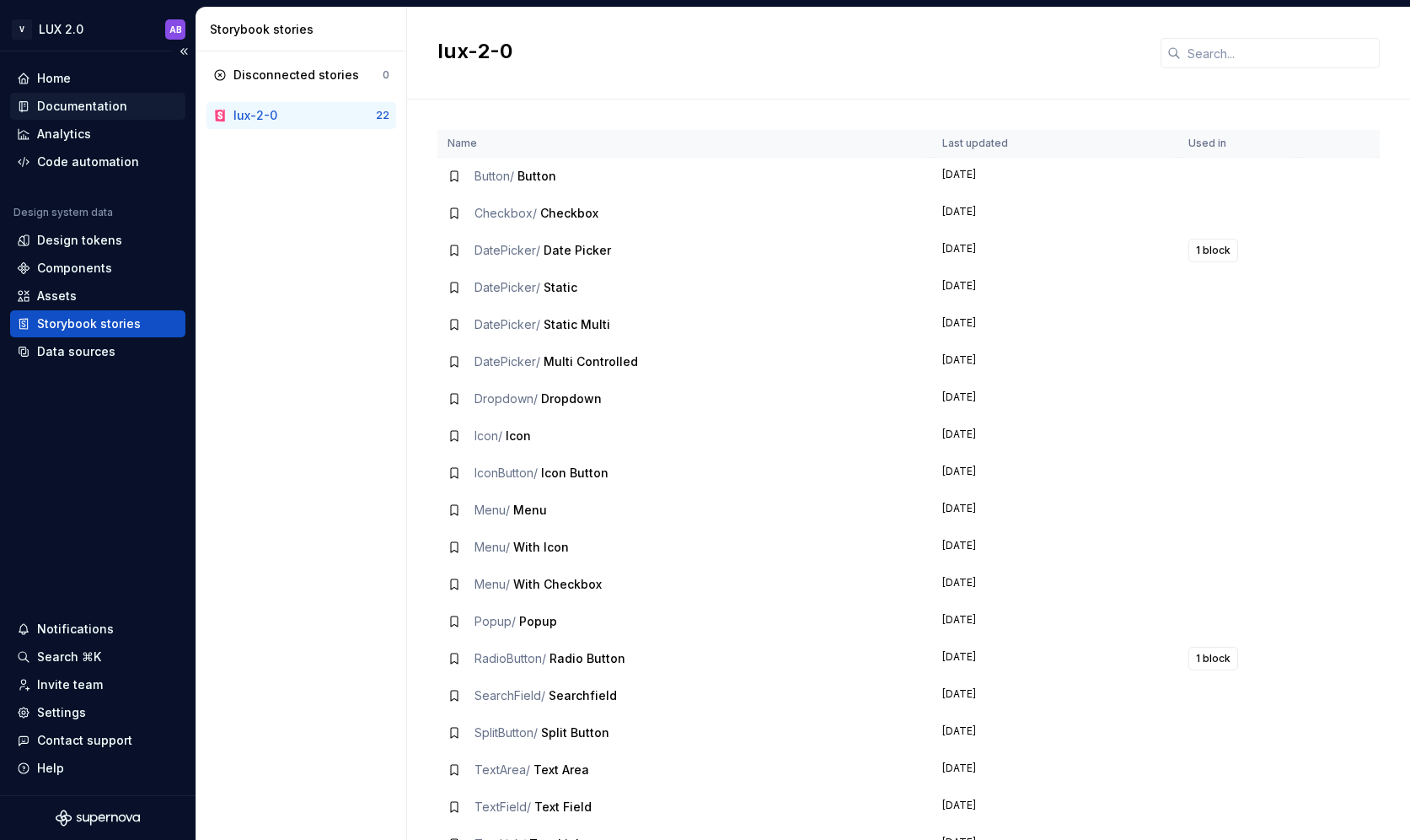
click at [74, 106] on div "Documentation" at bounding box center [82, 106] width 90 height 17
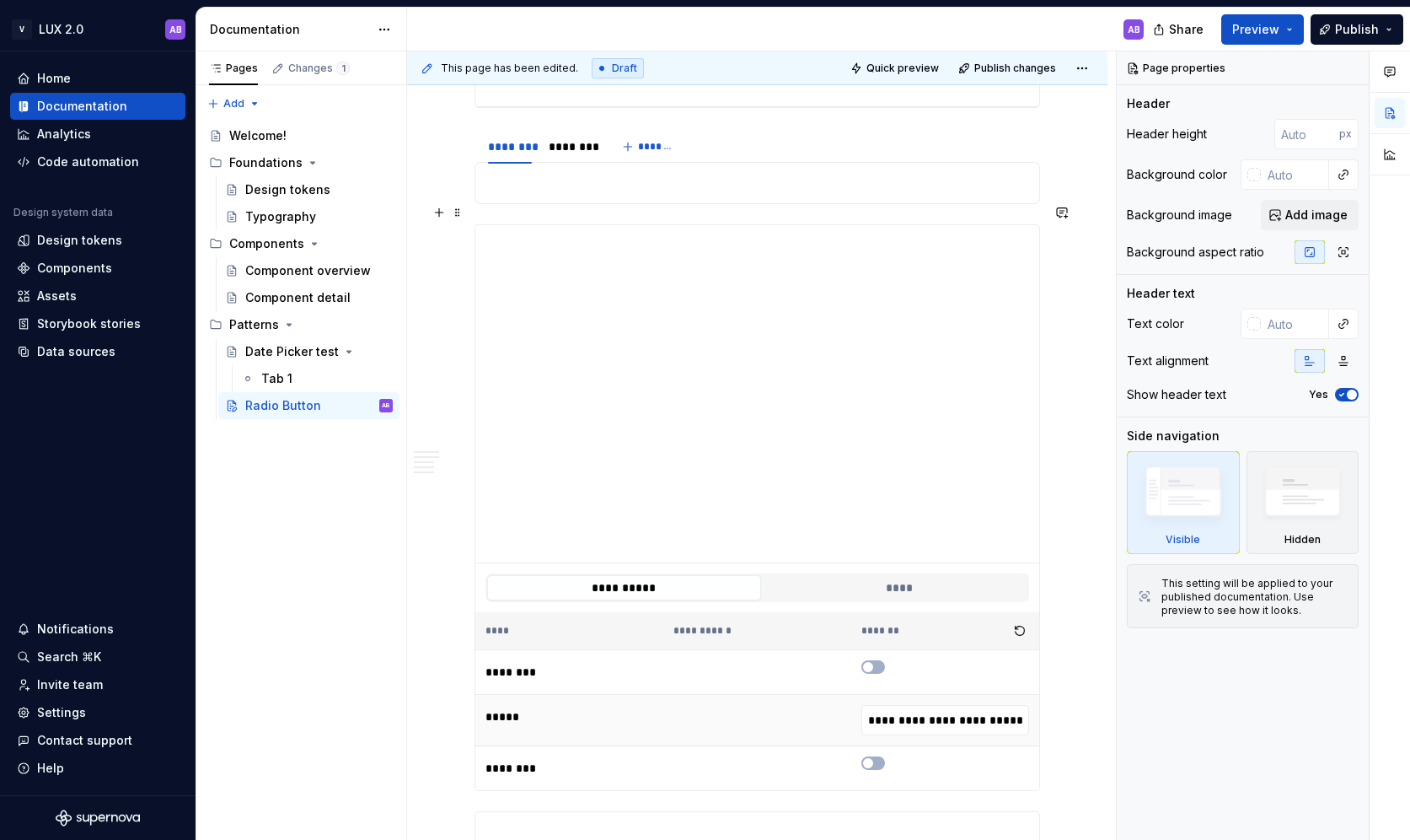
scroll to position [1742, 0]
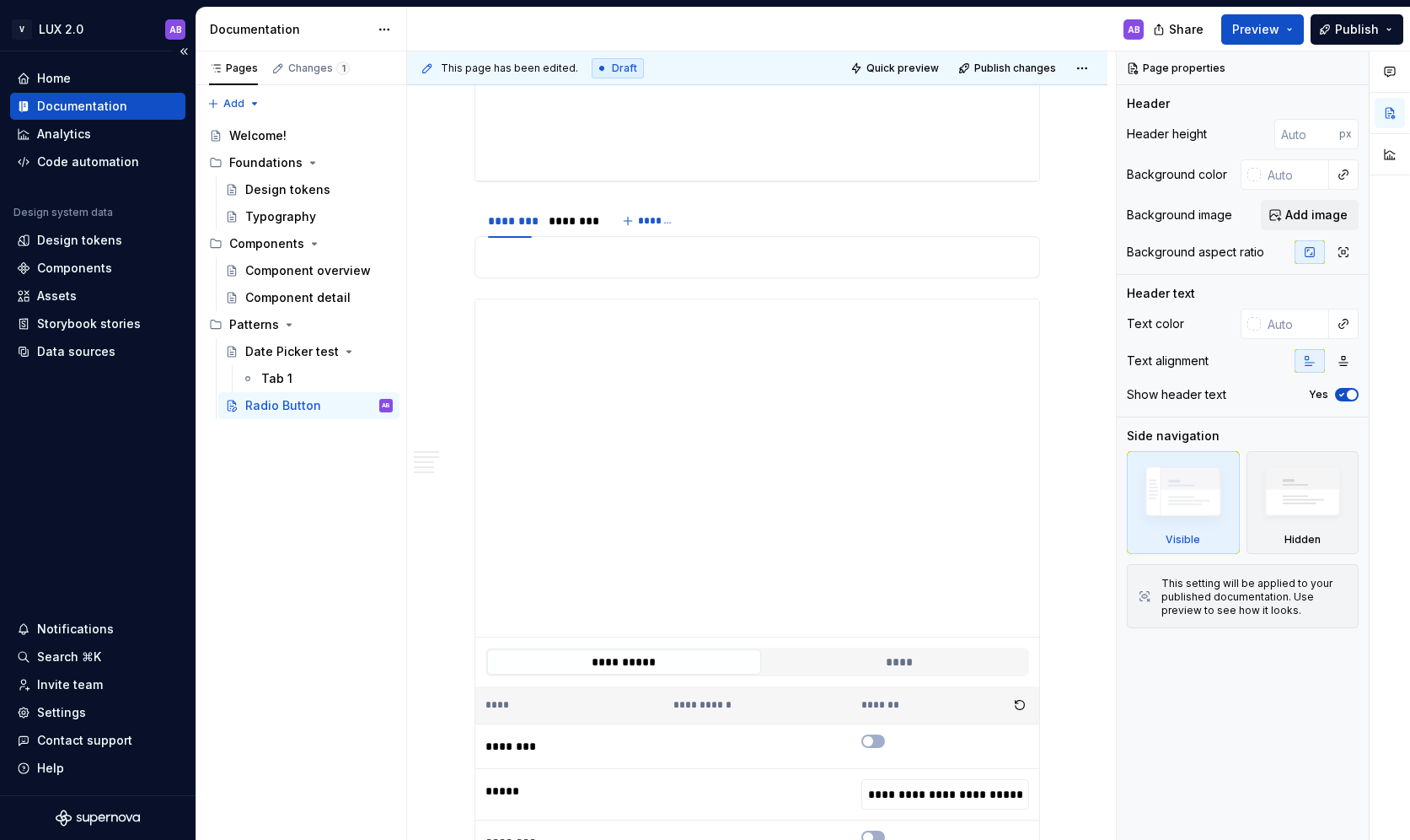
type textarea "*"
